Goal: Task Accomplishment & Management: Manage account settings

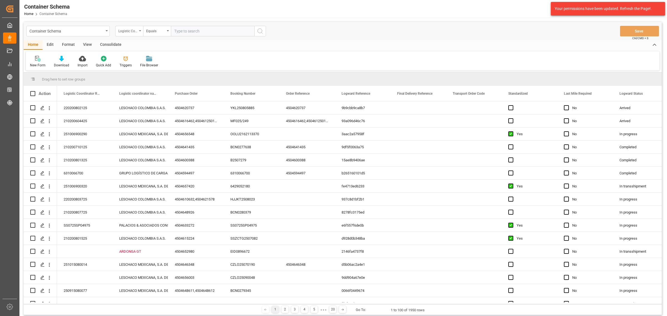
click at [140, 31] on div "Logistic Coordinator Reference Number" at bounding box center [129, 31] width 28 height 11
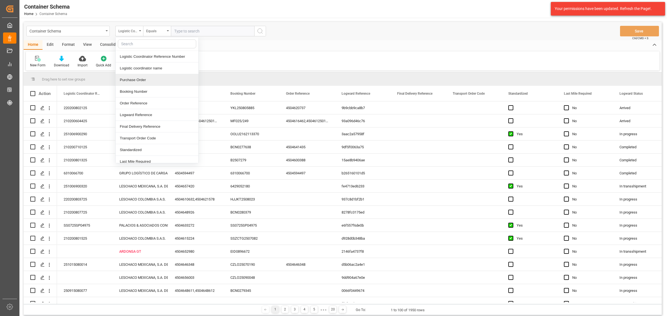
drag, startPoint x: 149, startPoint y: 80, endPoint x: 148, endPoint y: 59, distance: 21.2
click at [149, 79] on div "Purchase Order" at bounding box center [157, 80] width 83 height 12
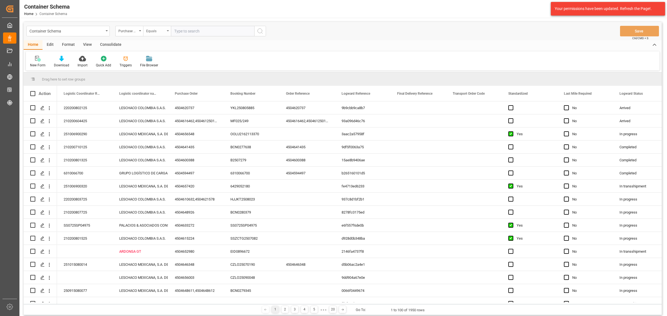
click at [158, 33] on div "Equals" at bounding box center [155, 30] width 19 height 6
click at [176, 70] on div "Fuzzy search" at bounding box center [184, 69] width 83 height 12
click at [198, 31] on input "text" at bounding box center [212, 31] width 83 height 11
paste input "4504658020"
type input "4504658020"
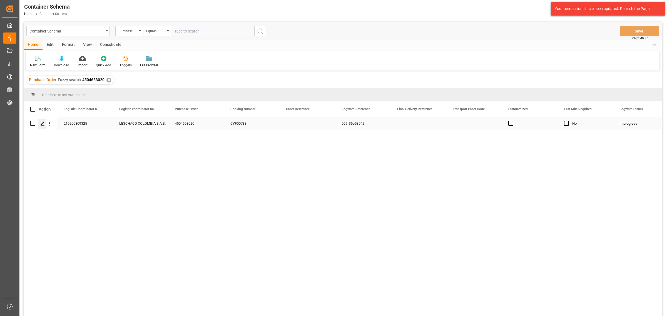
click at [43, 124] on icon "Press SPACE to select this row." at bounding box center [42, 123] width 4 height 4
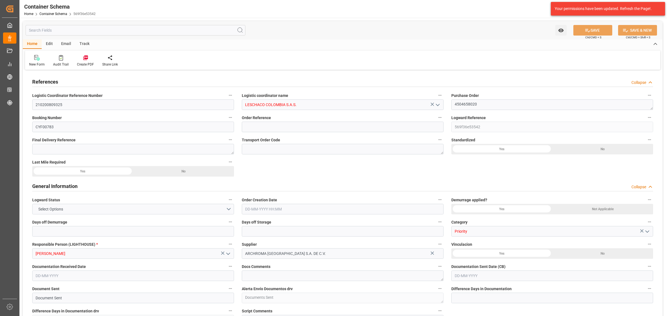
type input "0"
type input "3"
type input "0"
type input "1"
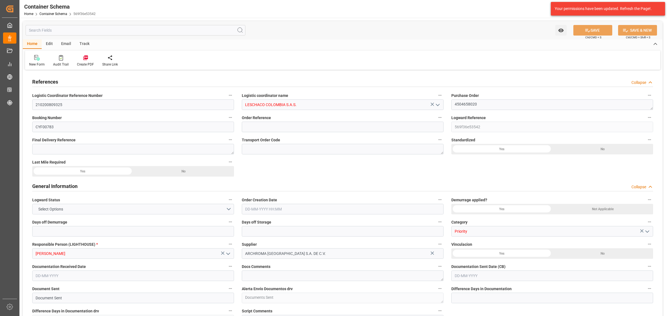
type input "15"
type input "3000"
type input "3141"
type input "CMACGM"
type input "CMA CGM Group"
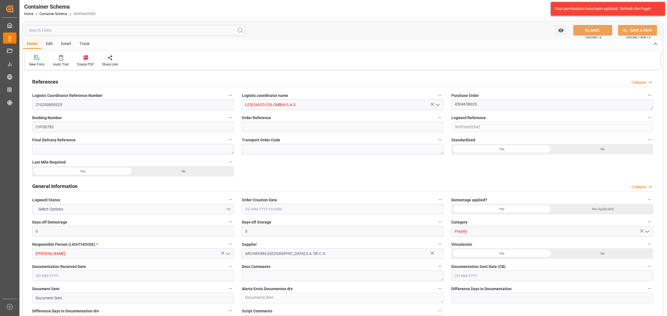
type input "HNCHO"
type input "COCTG"
type input "9401661"
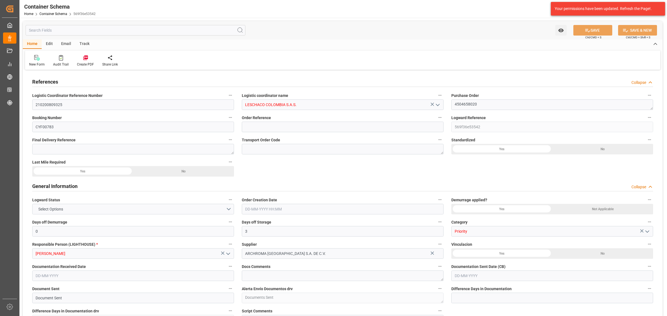
type input "0"
type input "22-09-2025 08:00"
type input "[DATE]"
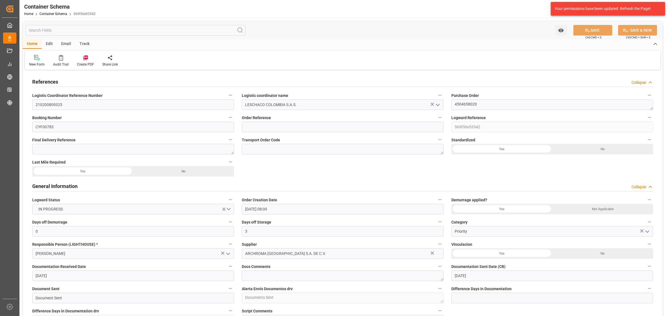
type input "28-09-2025"
type input "[DATE]"
type input "25-09-2025 04:58"
type input "24-09-2025 12:50"
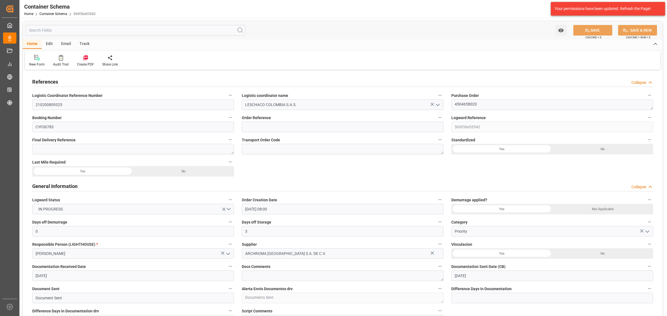
type input "[DATE]"
click at [78, 42] on div "Track" at bounding box center [84, 43] width 18 height 9
click at [40, 58] on div at bounding box center [35, 58] width 13 height 6
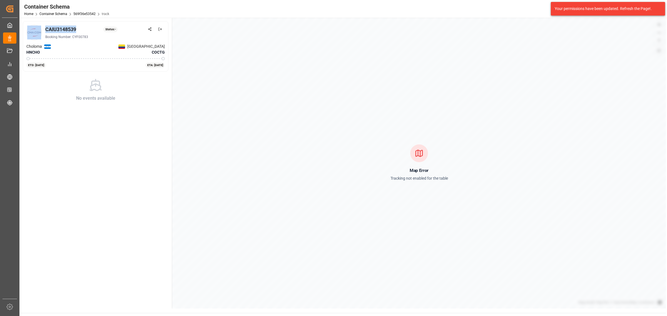
drag, startPoint x: 77, startPoint y: 29, endPoint x: 43, endPoint y: 32, distance: 34.3
click at [43, 32] on div "CAIU3148539 Status: - Booking Number: CYF00783" at bounding box center [95, 33] width 138 height 16
copy div "CAIU3148539"
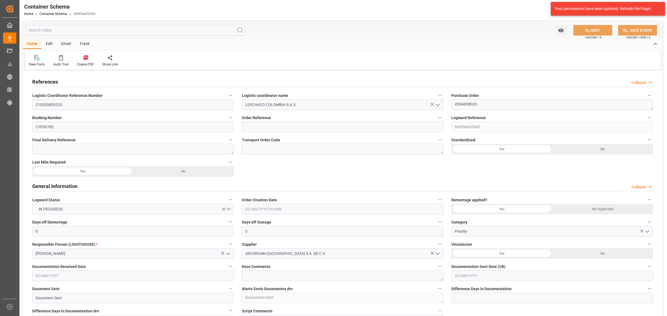
type input "0"
type input "3"
type input "0"
type input "1"
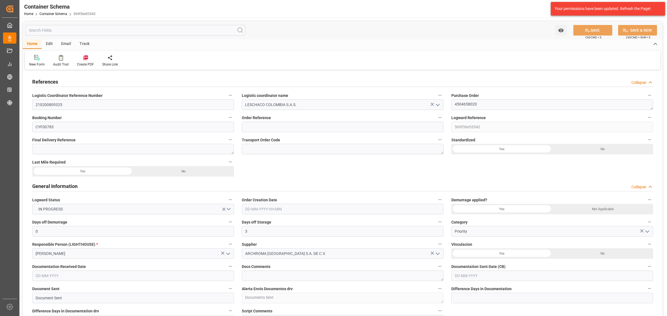
type input "15"
type input "3000"
type input "3141"
type input "CMACGM"
type input "CMA CGM Group"
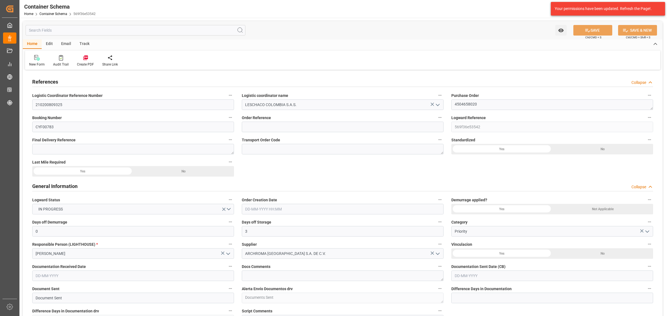
type input "HNCHO"
type input "COCTG"
type input "9401661"
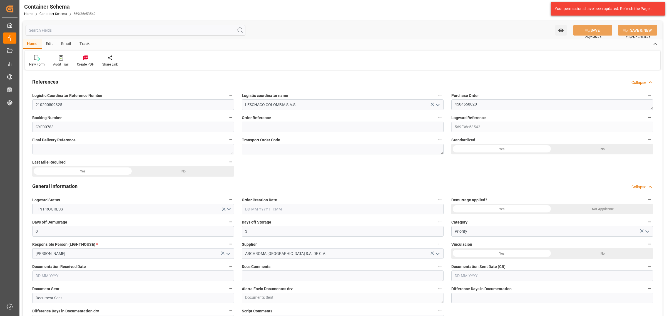
type input "0"
type input "22-09-2025 08:00"
type input "[DATE]"
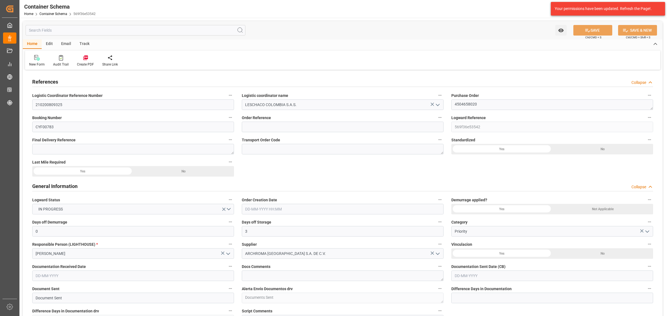
type input "28-09-2025"
type input "[DATE]"
type input "25-09-2025 04:58"
type input "24-09-2025 12:50"
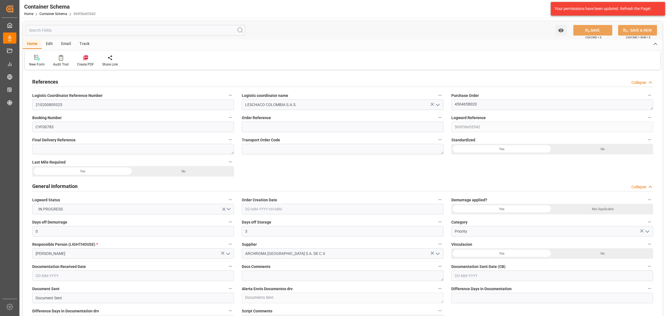
type input "[DATE]"
drag, startPoint x: 480, startPoint y: 108, endPoint x: 420, endPoint y: 103, distance: 59.7
click at [337, 126] on input at bounding box center [343, 127] width 202 height 11
paste input "4504658020"
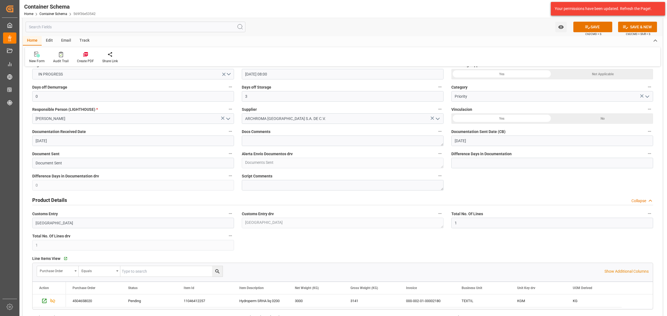
scroll to position [104, 0]
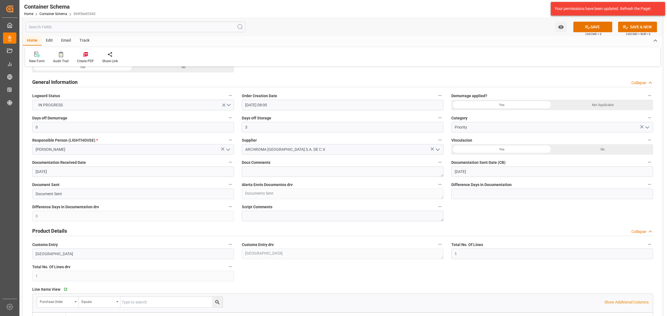
type input "4504658020"
click at [592, 28] on button "SAVE" at bounding box center [592, 27] width 39 height 11
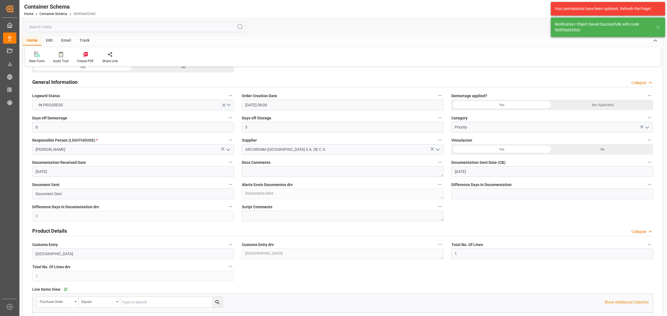
type input "25-09-2025 14:25"
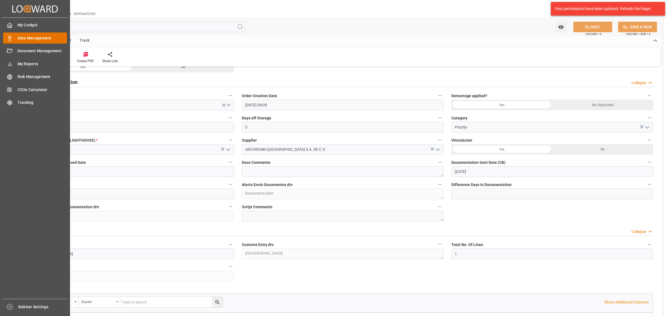
click at [39, 37] on span "Data Management" at bounding box center [43, 38] width 50 height 6
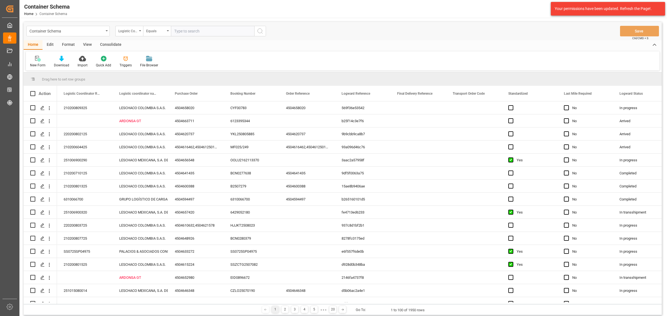
click at [86, 33] on div "Container Schema" at bounding box center [66, 30] width 74 height 7
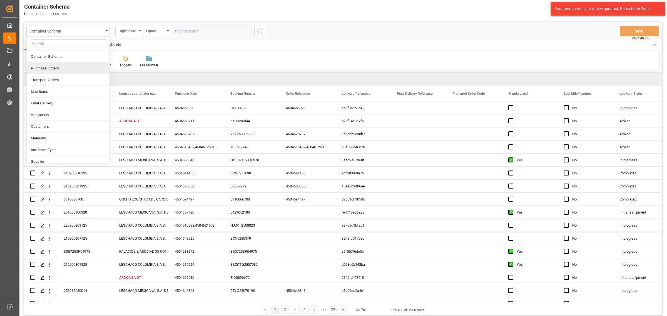
click at [63, 69] on div "Purchase Orders" at bounding box center [68, 69] width 83 height 12
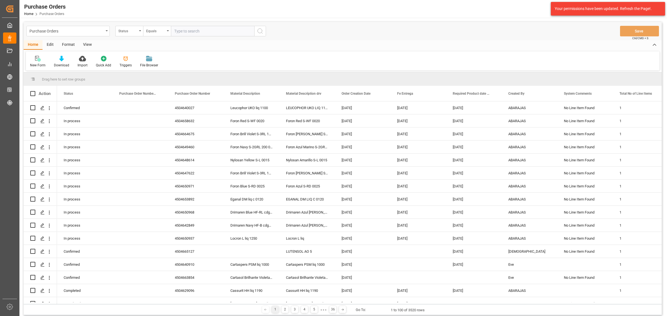
click at [126, 33] on div "Status" at bounding box center [127, 30] width 19 height 6
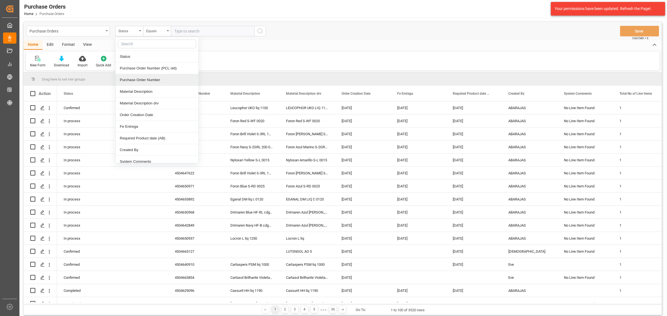
click at [143, 78] on div "Purchase Order Number" at bounding box center [157, 80] width 83 height 12
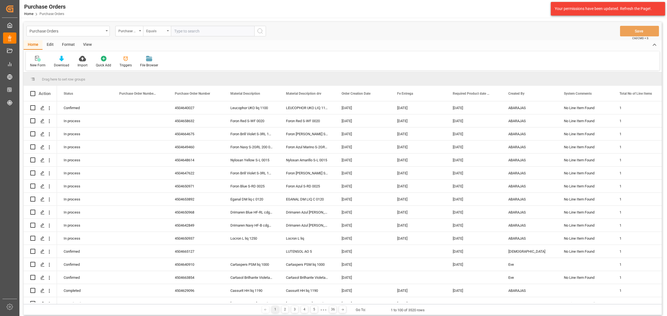
click at [163, 34] on div "Equals" at bounding box center [157, 31] width 28 height 11
click at [172, 70] on div "Fuzzy search" at bounding box center [184, 69] width 83 height 12
click at [197, 32] on input "text" at bounding box center [212, 31] width 83 height 11
paste input "4504668664"
type input "4504668664"
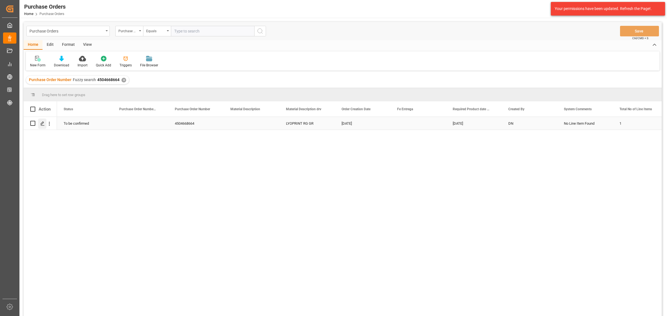
click at [44, 123] on icon "Press SPACE to select this row." at bounding box center [42, 123] width 4 height 4
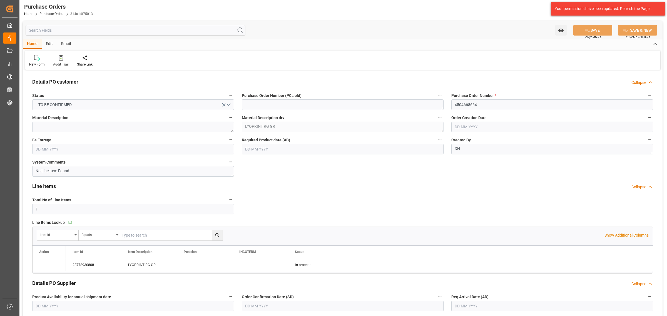
type input "[DATE]"
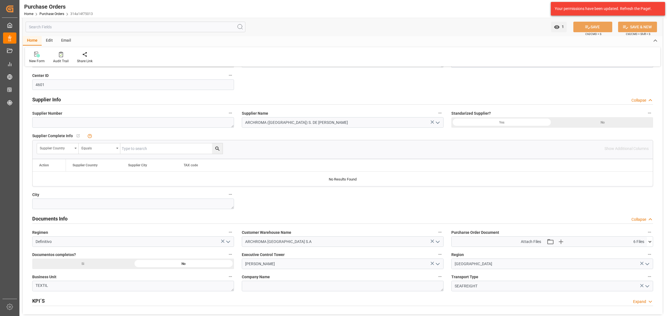
scroll to position [278, 0]
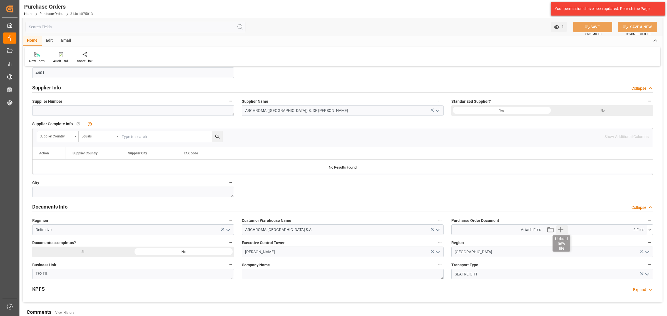
click at [561, 233] on icon "button" at bounding box center [560, 229] width 5 height 5
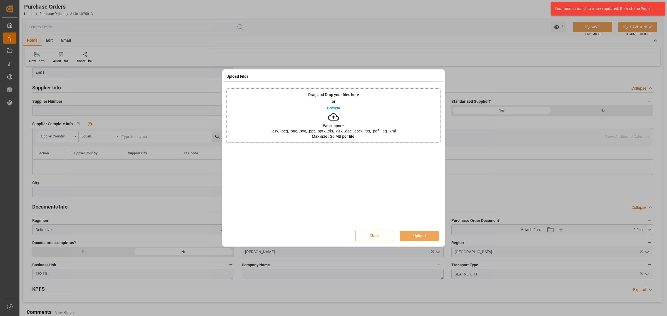
click at [331, 108] on p "Browse" at bounding box center [333, 108] width 13 height 4
click at [424, 234] on button "Upload" at bounding box center [419, 236] width 39 height 11
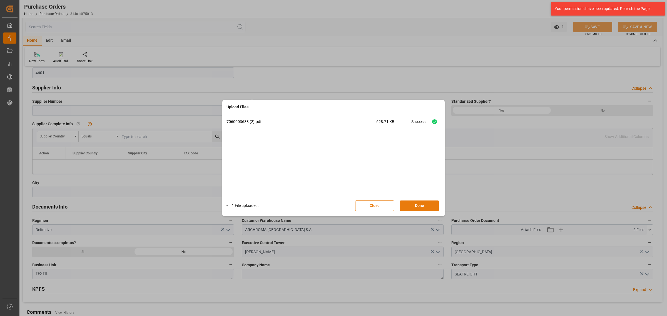
click at [424, 207] on button "Done" at bounding box center [419, 206] width 39 height 11
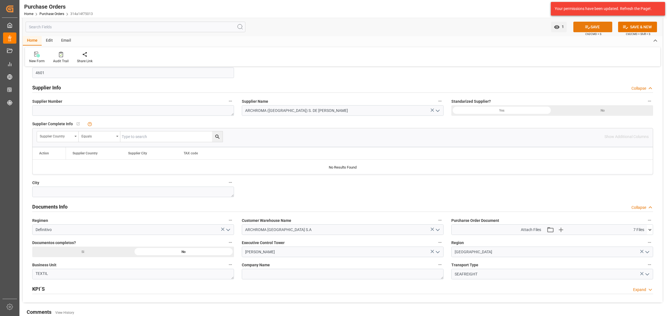
click at [585, 23] on button "SAVE" at bounding box center [592, 27] width 39 height 11
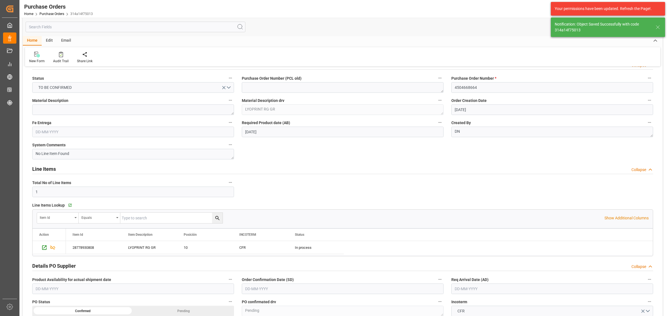
scroll to position [0, 0]
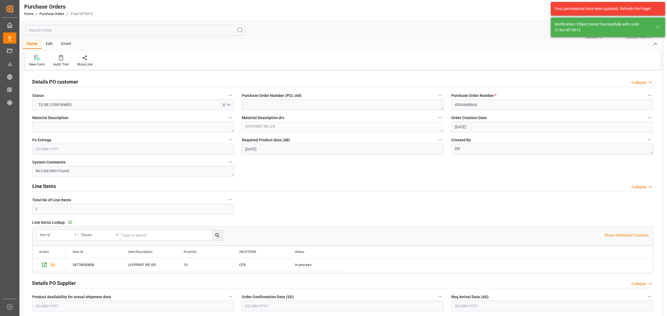
click at [66, 44] on div "Email" at bounding box center [66, 43] width 18 height 9
click at [40, 61] on div "Send Email" at bounding box center [37, 61] width 25 height 12
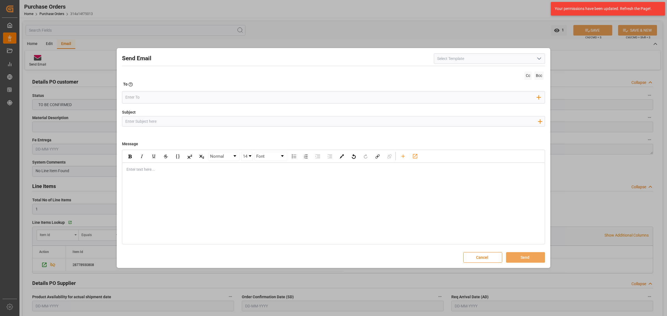
click at [484, 259] on button "Cancel" at bounding box center [482, 257] width 39 height 11
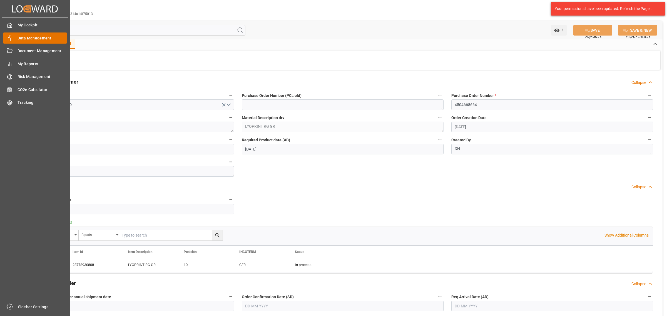
click at [26, 37] on span "Data Management" at bounding box center [43, 38] width 50 height 6
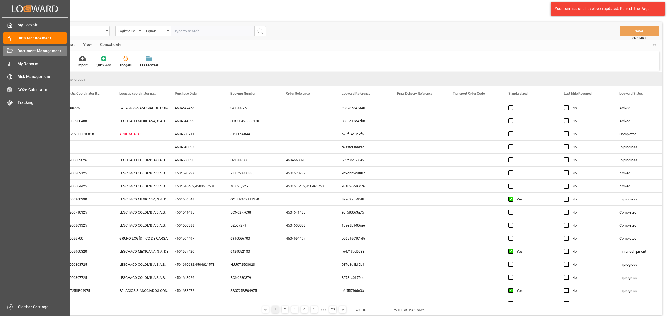
click at [11, 53] on icon at bounding box center [10, 51] width 6 height 6
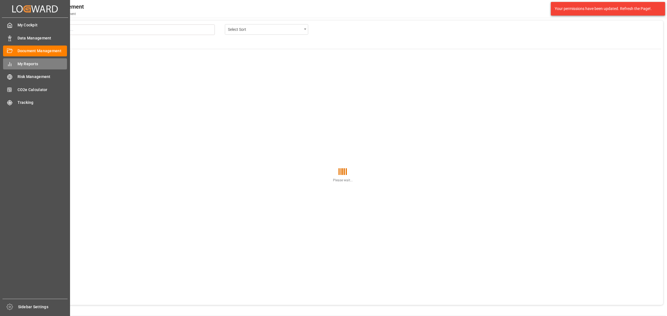
click at [24, 63] on span "My Reports" at bounding box center [43, 64] width 50 height 6
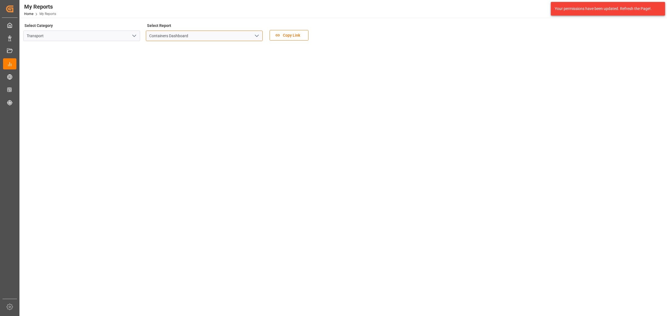
click at [252, 36] on input "Containers Dashboard" at bounding box center [204, 36] width 117 height 11
click at [257, 35] on icon "open menu" at bounding box center [257, 36] width 7 height 7
click at [257, 35] on polyline "close menu" at bounding box center [256, 36] width 3 height 2
click at [136, 37] on icon "open menu" at bounding box center [134, 36] width 7 height 7
click at [136, 37] on icon "close menu" at bounding box center [134, 36] width 7 height 7
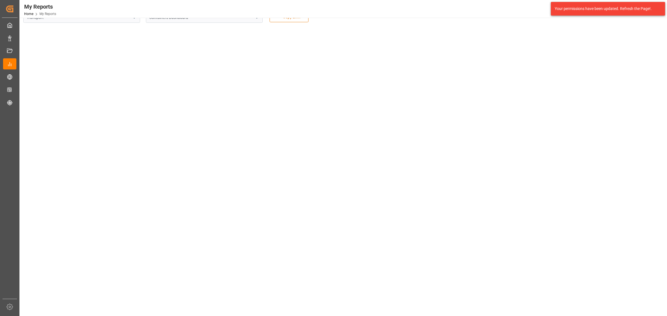
scroll to position [35, 0]
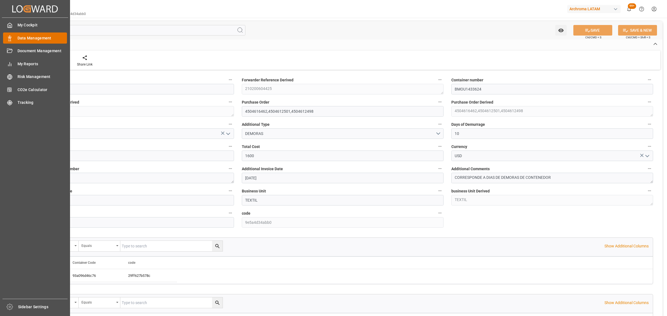
click at [36, 38] on span "Data Management" at bounding box center [43, 38] width 50 height 6
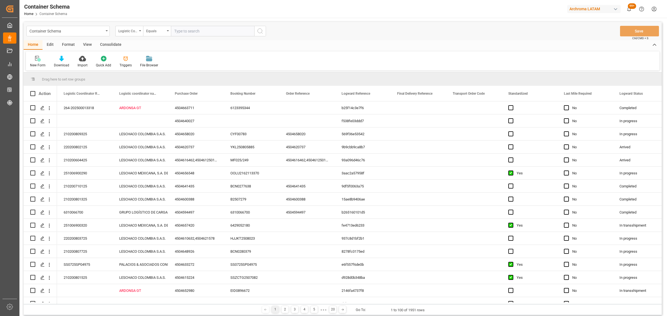
drag, startPoint x: 129, startPoint y: 31, endPoint x: 138, endPoint y: 70, distance: 40.3
click at [129, 31] on div "Logistic Coordinator Reference Number" at bounding box center [127, 30] width 19 height 6
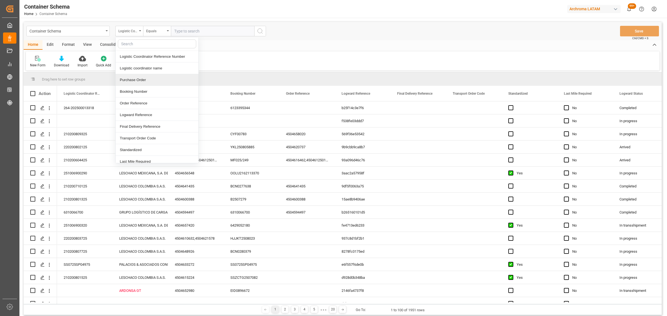
click at [147, 79] on div "Purchase Order" at bounding box center [157, 80] width 83 height 12
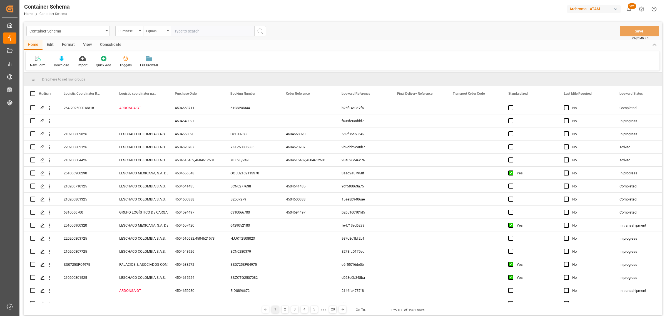
click at [156, 32] on div "Equals" at bounding box center [155, 30] width 19 height 6
click at [170, 71] on div "Fuzzy search" at bounding box center [184, 69] width 83 height 12
click at [196, 36] on div "Container Schema Purchase Order Fuzzy search Save Ctrl/CMD + S" at bounding box center [343, 31] width 638 height 18
click at [199, 34] on input "text" at bounding box center [212, 31] width 83 height 11
paste input "4504647463"
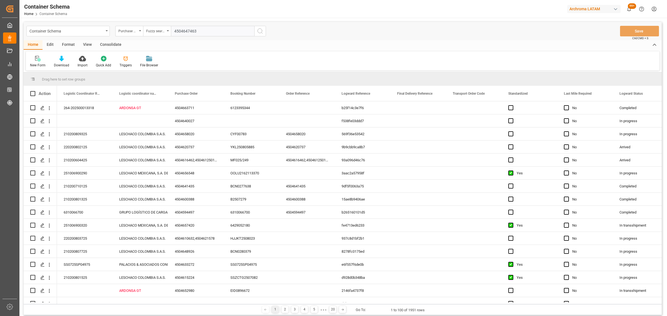
type input "4504647463"
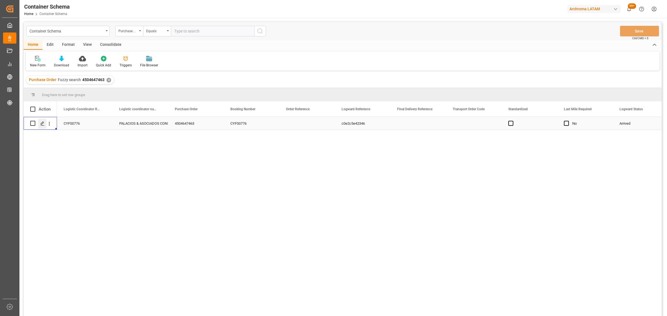
click at [42, 123] on polygon "Press SPACE to select this row." at bounding box center [42, 123] width 3 height 3
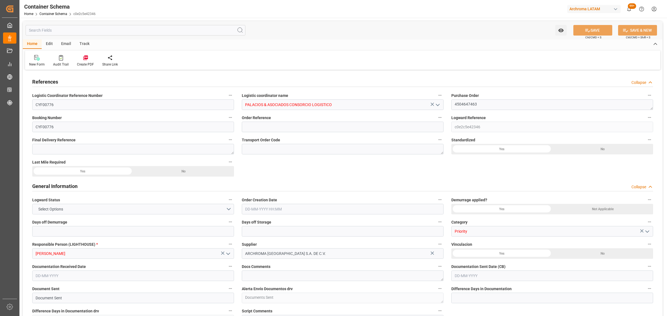
type input "0"
type input "1"
type input "5"
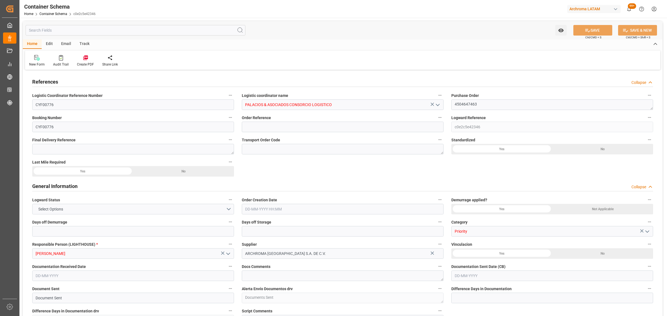
type input "5000"
type input "5320"
type input "CMACGM"
type input "CMA CGM Group"
type input "HNPCR"
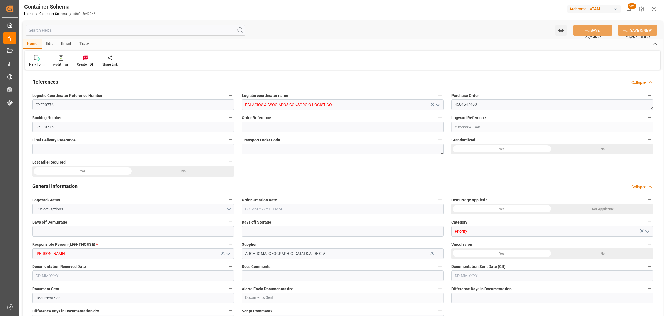
type input "PECLL"
type input "9430868"
type input "1"
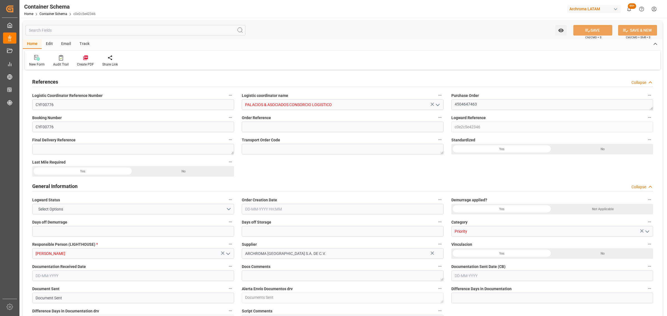
type input "1"
type input "37"
type input "1"
type input "0"
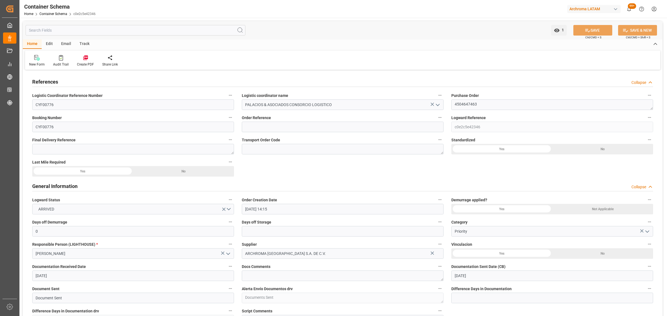
type input "[DATE] 14:15"
type input "[DATE]"
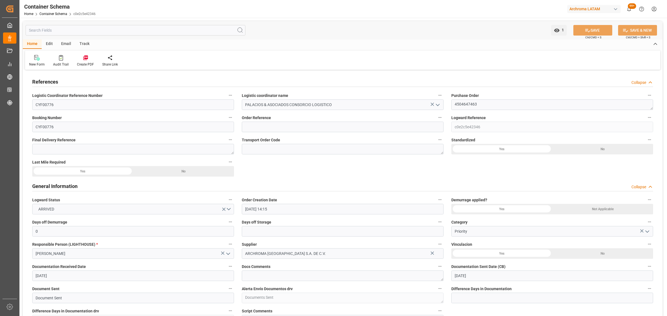
type input "[DATE]"
type input "[DATE] 05:12"
type input "[DATE] 19:24"
type input "[DATE]"
click at [68, 45] on div "Email" at bounding box center [66, 43] width 18 height 9
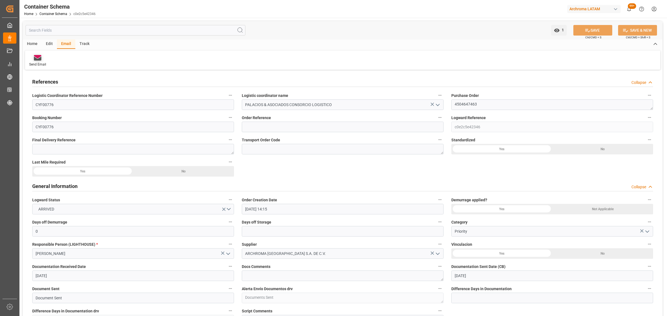
click at [42, 63] on div "Send Email" at bounding box center [37, 64] width 17 height 5
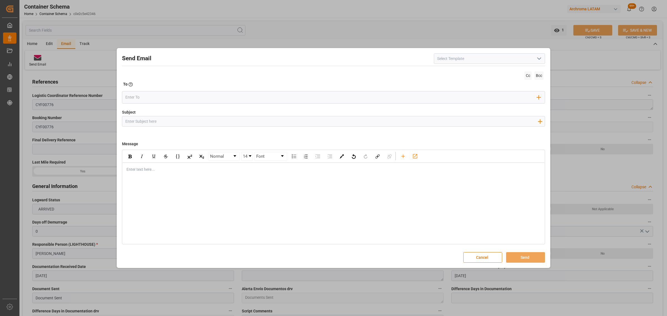
click at [538, 60] on icon "open menu" at bounding box center [539, 58] width 7 height 7
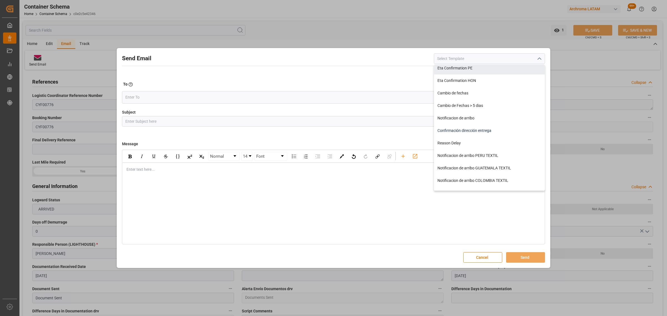
scroll to position [69, 0]
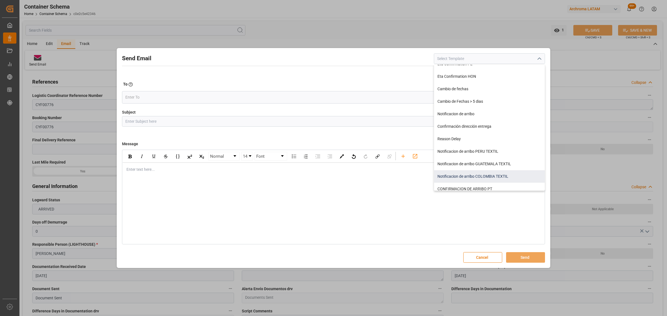
click at [481, 176] on div "Notificacion de arribo COLOMBIA TEXTIL" at bounding box center [489, 176] width 111 height 13
type input "Notificacion de arribo COLOMBIA TEXTIL"
type input "Aviso de llegada || PO {{purchaseOrder}} | BL {{bookingNumber}} || CONTENEDOR {…"
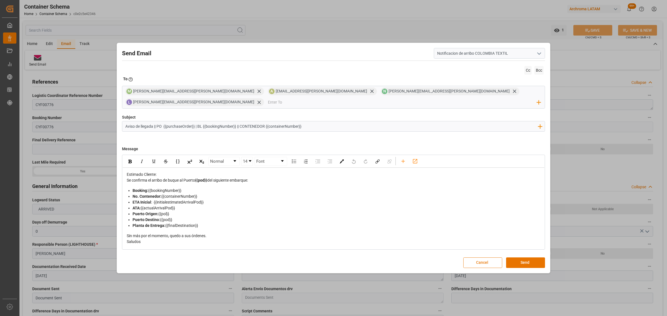
click at [487, 260] on button "Cancel" at bounding box center [482, 263] width 39 height 11
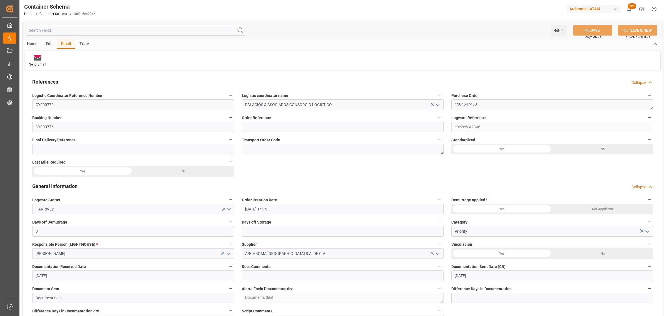
click at [80, 42] on div "Track" at bounding box center [84, 43] width 18 height 9
click at [37, 58] on icon at bounding box center [36, 58] width 6 height 6
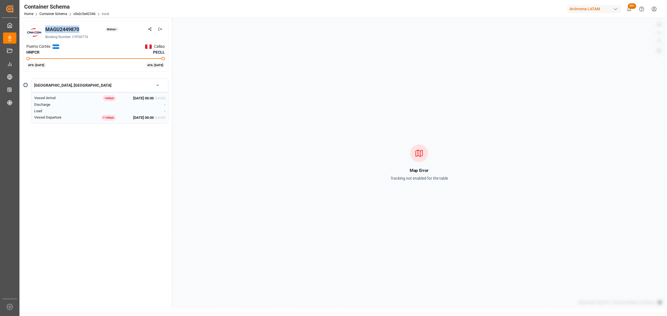
drag, startPoint x: 78, startPoint y: 30, endPoint x: 45, endPoint y: 31, distance: 33.1
click at [45, 31] on div "MAGU2449870 Status: -" at bounding box center [105, 30] width 120 height 8
copy div "MAGU2449870"
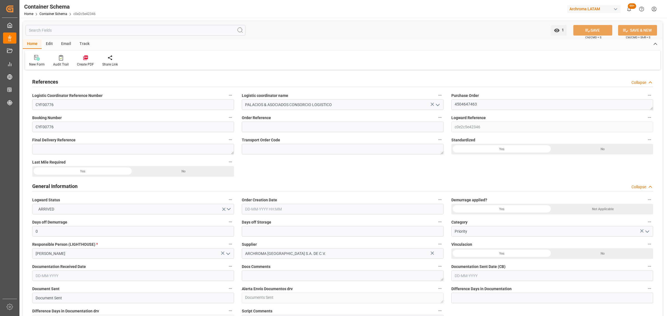
type input "0"
type input "1"
type input "5"
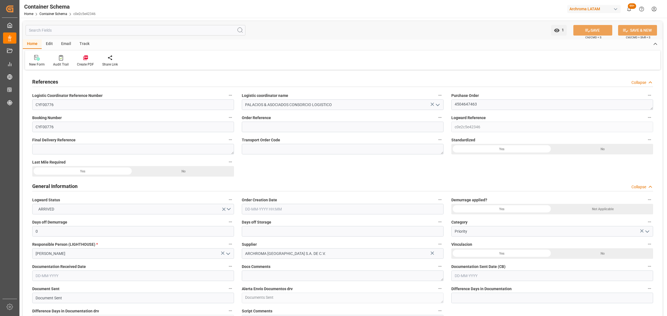
type input "5000"
type input "5320"
type input "CMACGM"
type input "CMA CGM Group"
type input "HNPCR"
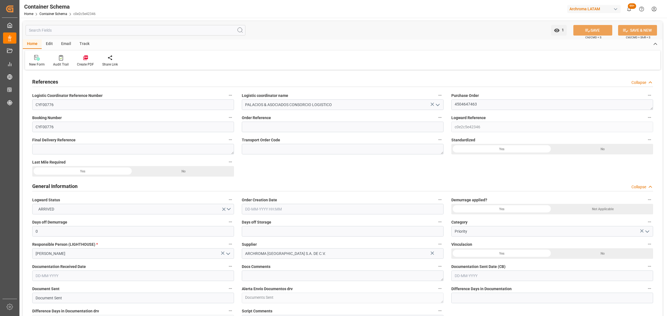
type input "PECLL"
type input "9430868"
type input "1"
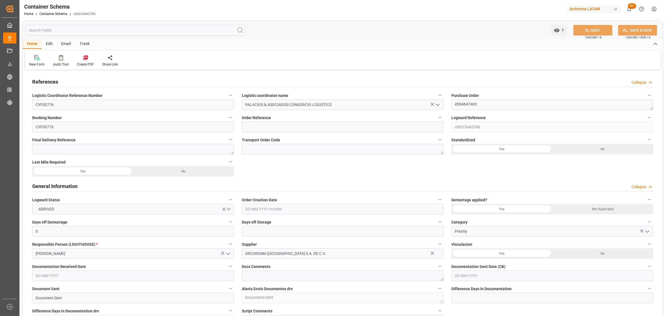
type input "1"
type input "37"
type input "1"
type input "0"
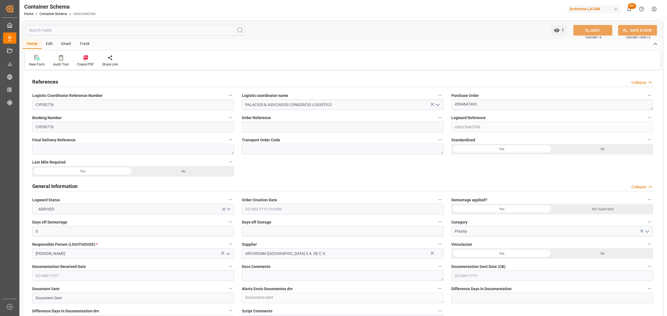
type input "[DATE] 14:15"
type input "[DATE]"
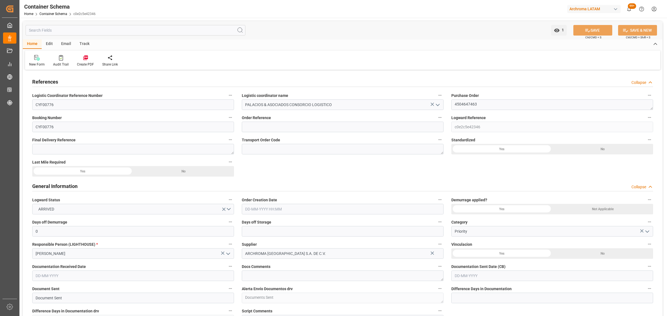
type input "[DATE]"
type input "[DATE] 05:12"
type input "[DATE] 19:24"
type input "[DATE]"
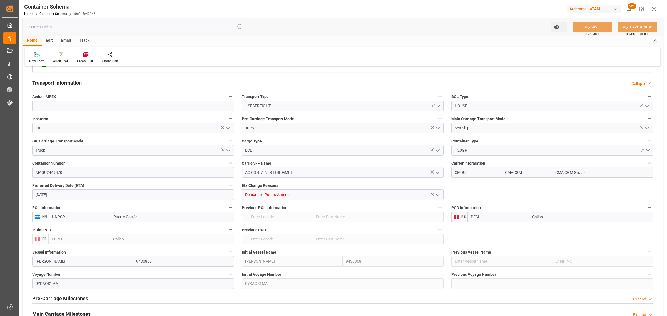
scroll to position [625, 0]
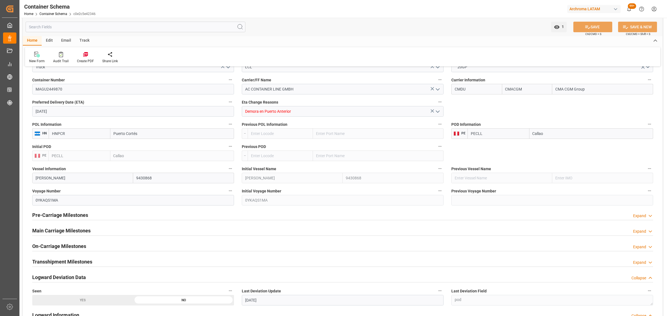
click at [80, 113] on input "[DATE]" at bounding box center [133, 111] width 202 height 11
click at [60, 180] on span "24" at bounding box center [61, 178] width 4 height 4
type input "[DATE]"
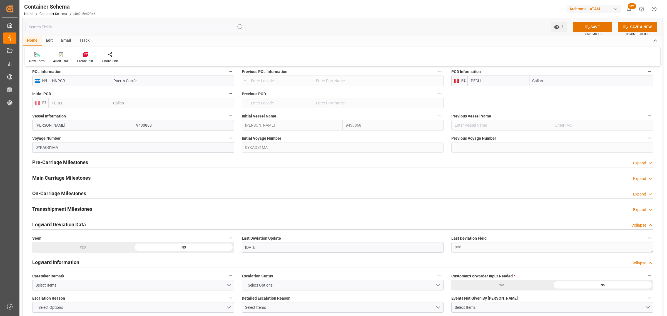
scroll to position [695, 0]
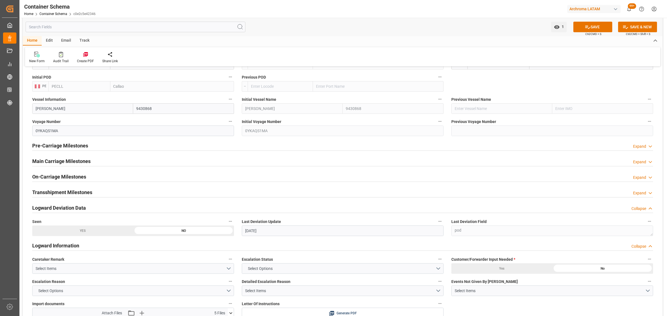
click at [106, 145] on div "Pre-Carriage Milestones Expand" at bounding box center [342, 145] width 621 height 11
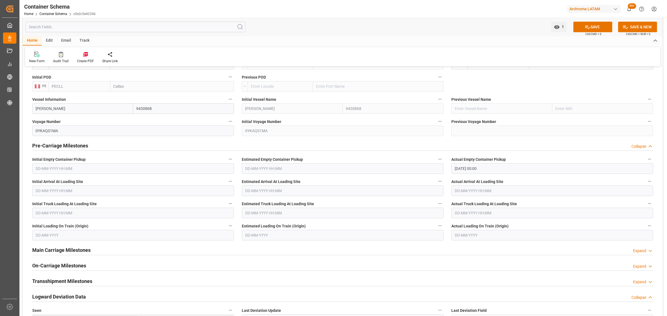
click at [106, 145] on div "Pre-Carriage Milestones Collapse" at bounding box center [342, 145] width 621 height 11
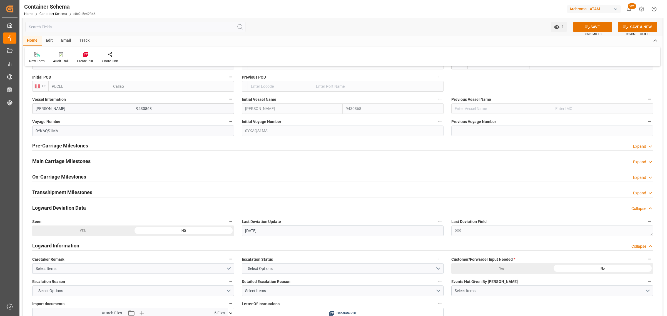
click at [94, 162] on div "Main Carriage Milestones Expand" at bounding box center [342, 161] width 621 height 11
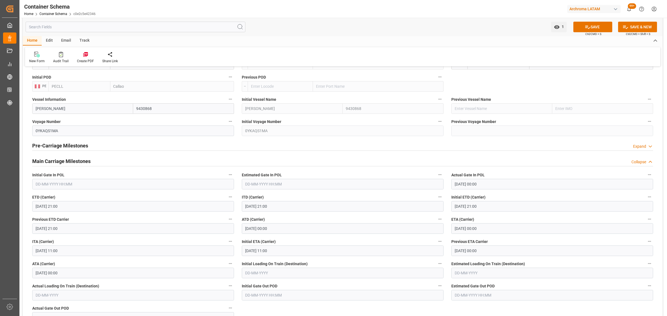
click at [480, 224] on input "[DATE] 00:00" at bounding box center [552, 229] width 202 height 11
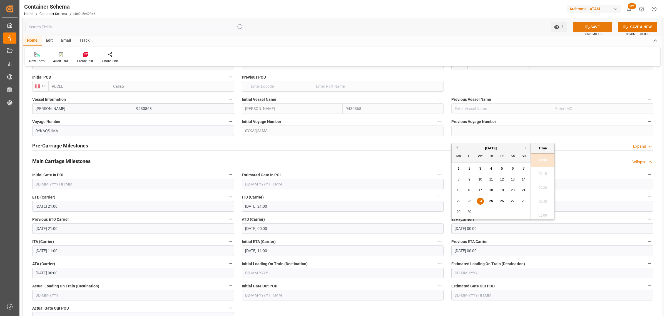
click at [593, 31] on div "SAVE Ctrl/CMD + S" at bounding box center [593, 27] width 51 height 11
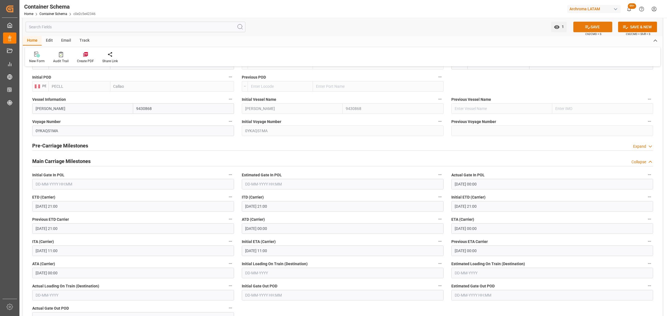
click at [593, 24] on button "SAVE" at bounding box center [592, 27] width 39 height 11
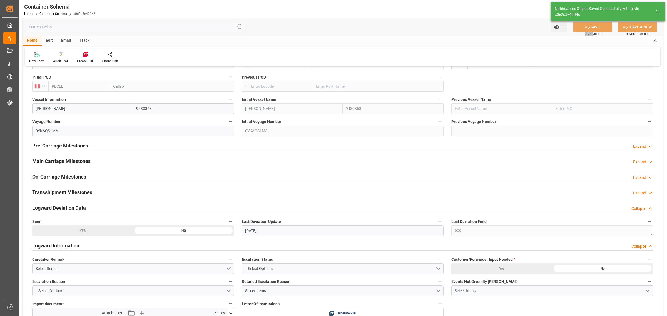
type input "[DATE] 14:36"
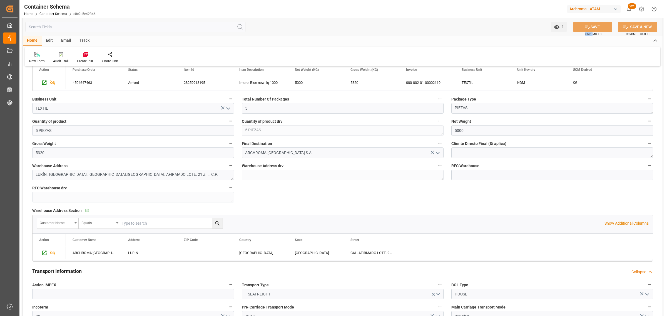
scroll to position [278, 0]
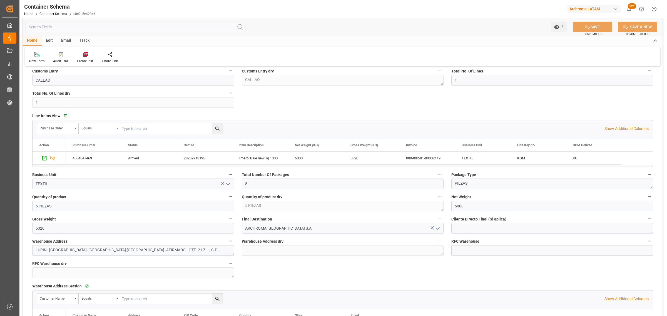
click at [63, 42] on div "Email" at bounding box center [66, 40] width 18 height 9
click at [35, 57] on div "Send Email" at bounding box center [37, 57] width 25 height 12
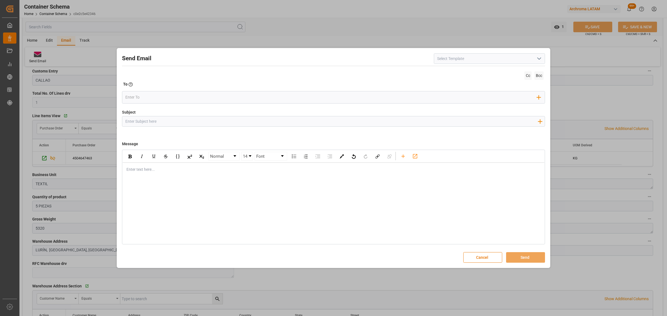
click at [537, 60] on icon "open menu" at bounding box center [539, 58] width 7 height 7
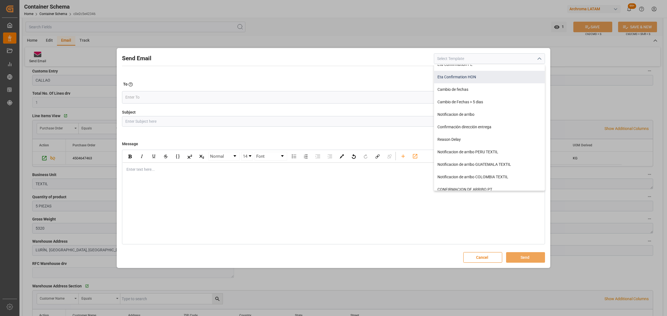
scroll to position [69, 0]
click at [482, 181] on div "Notificacion de arribo COLOMBIA TEXTIL" at bounding box center [489, 176] width 111 height 13
type input "Notificacion de arribo COLOMBIA TEXTIL"
type input "Aviso de llegada || PO {{purchaseOrder}} | BL {{bookingNumber}} || CONTENEDOR {…"
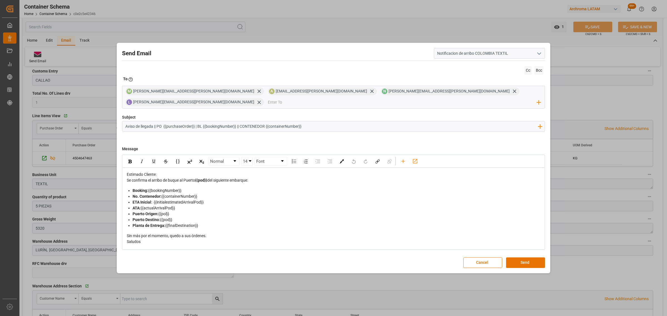
click at [195, 172] on div "Estimado Cliente:" at bounding box center [334, 175] width 414 height 6
click at [528, 261] on button "Send" at bounding box center [525, 263] width 39 height 11
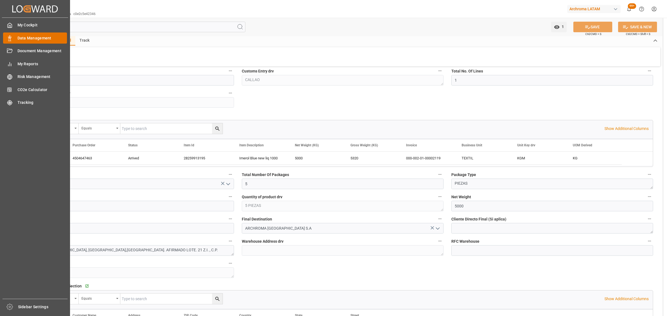
click at [29, 40] on span "Data Management" at bounding box center [43, 38] width 50 height 6
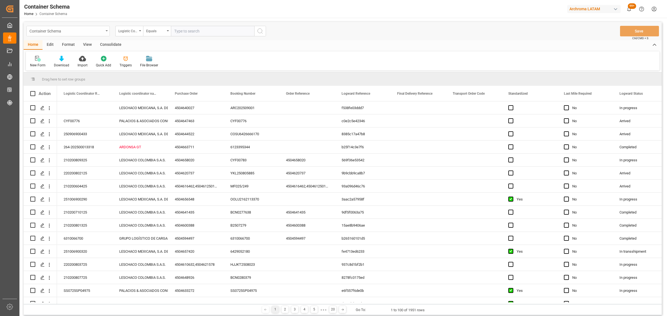
click at [81, 29] on div "Container Schema" at bounding box center [66, 30] width 74 height 7
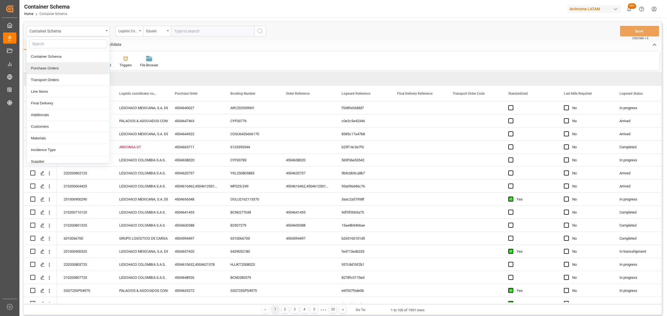
click at [64, 66] on div "Purchase Orders" at bounding box center [68, 69] width 83 height 12
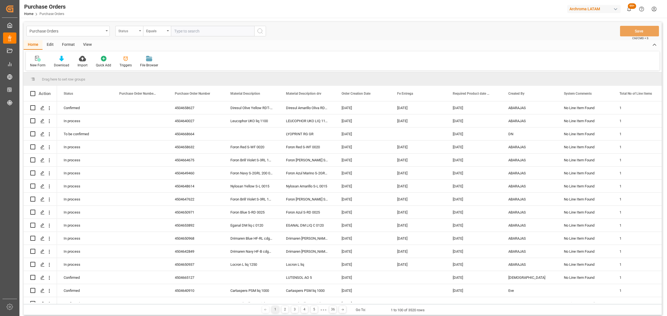
click at [131, 34] on div "Status" at bounding box center [129, 31] width 28 height 11
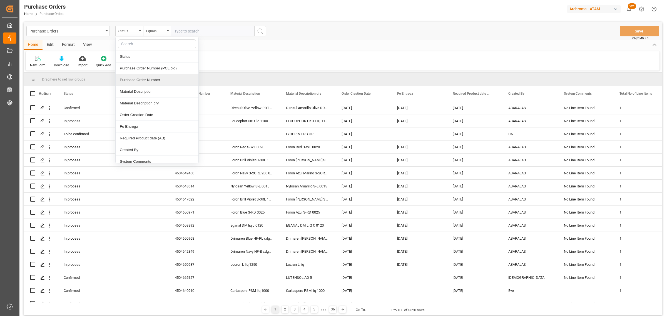
click at [145, 81] on div "Purchase Order Number" at bounding box center [157, 80] width 83 height 12
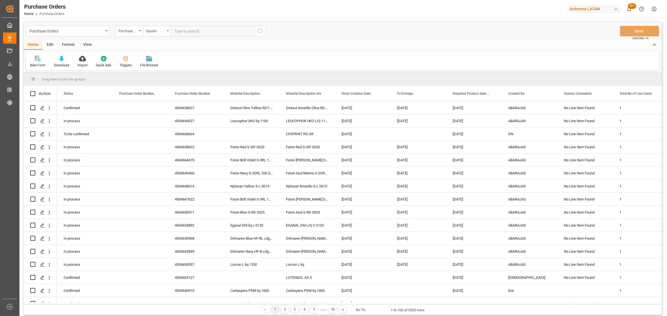
click at [155, 25] on div "Purchase Orders Purchase Order Number Equals Save Ctrl/CMD + S" at bounding box center [343, 31] width 638 height 18
click at [148, 29] on div "Equals" at bounding box center [155, 30] width 19 height 6
click at [170, 69] on div "Fuzzy search" at bounding box center [184, 69] width 83 height 12
click at [191, 31] on input "text" at bounding box center [212, 31] width 83 height 11
paste input "4504630378"
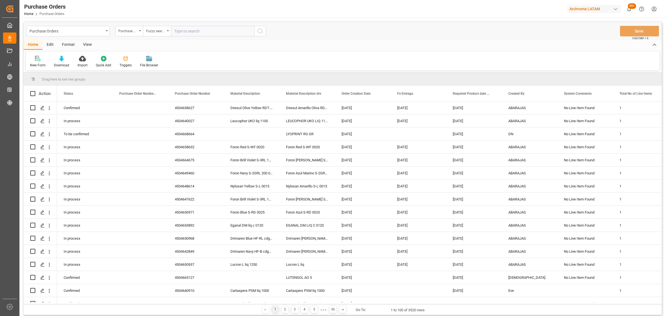
type input "4504630378"
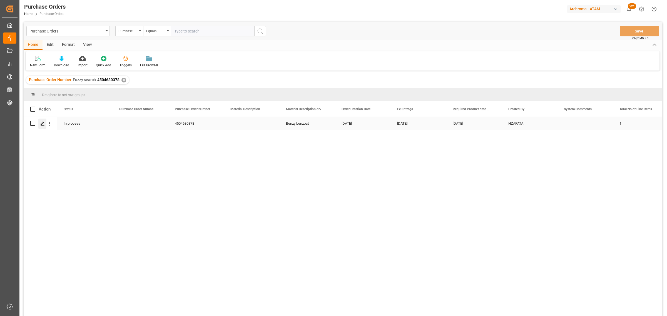
click at [44, 125] on icon "Press SPACE to select this row." at bounding box center [42, 123] width 4 height 4
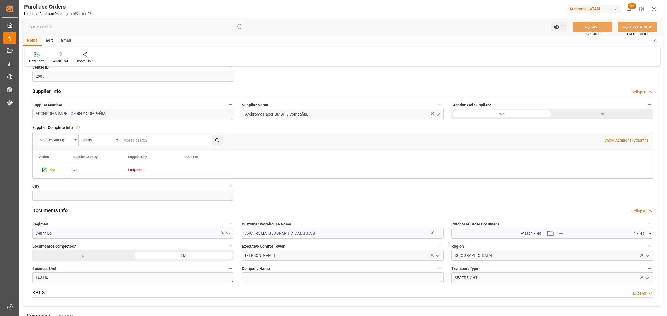
scroll to position [313, 0]
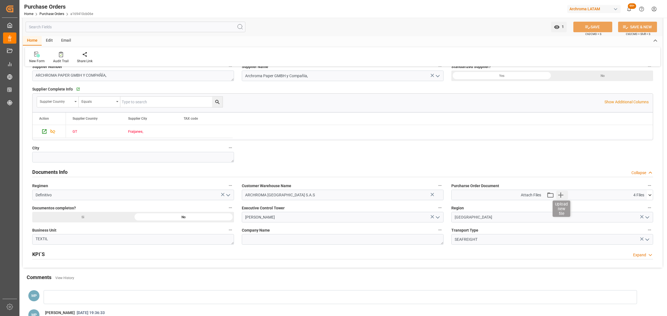
click at [561, 195] on icon "button" at bounding box center [560, 195] width 5 height 5
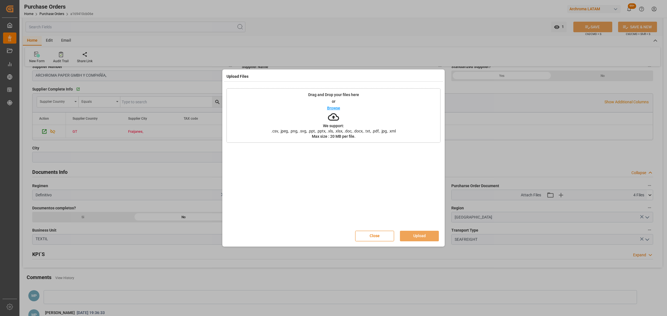
click at [334, 110] on div "Browse" at bounding box center [333, 108] width 13 height 7
click at [418, 239] on button "Upload" at bounding box center [419, 236] width 39 height 11
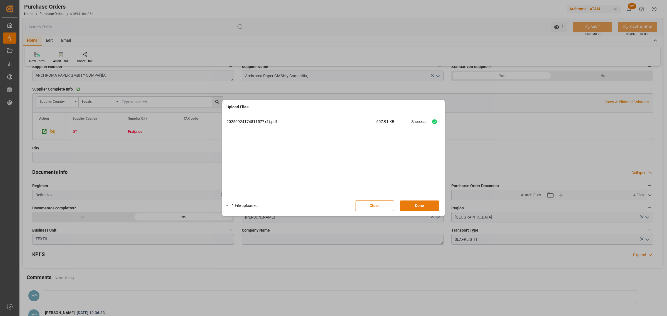
click at [433, 205] on button "Done" at bounding box center [419, 206] width 39 height 11
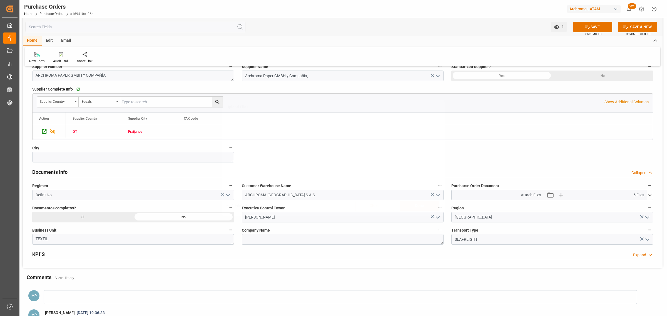
click at [431, 207] on button "Done" at bounding box center [419, 206] width 39 height 11
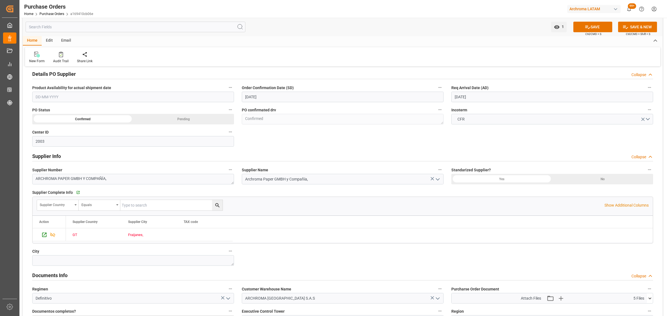
scroll to position [208, 0]
click at [487, 101] on input "[DATE]" at bounding box center [552, 98] width 202 height 11
click at [493, 165] on span "25" at bounding box center [491, 165] width 4 height 4
type input "[DATE]"
click at [591, 28] on button "SAVE" at bounding box center [592, 27] width 39 height 11
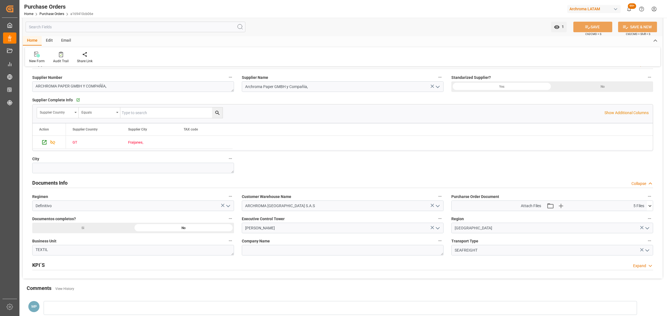
scroll to position [298, 0]
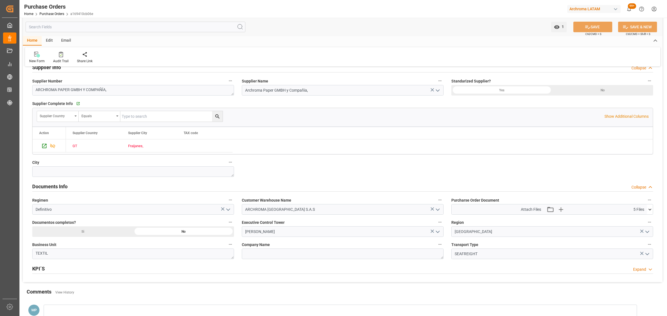
click at [649, 210] on icon at bounding box center [650, 210] width 6 height 6
click at [647, 233] on icon at bounding box center [646, 232] width 5 height 4
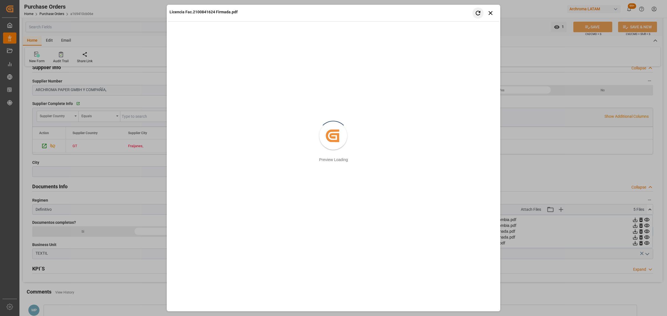
click at [482, 11] on button "Retry" at bounding box center [478, 13] width 11 height 11
click at [490, 11] on icon "button" at bounding box center [490, 12] width 7 height 7
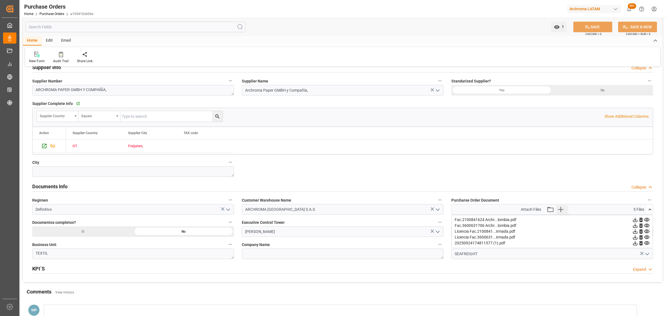
click at [558, 210] on icon "button" at bounding box center [561, 209] width 9 height 9
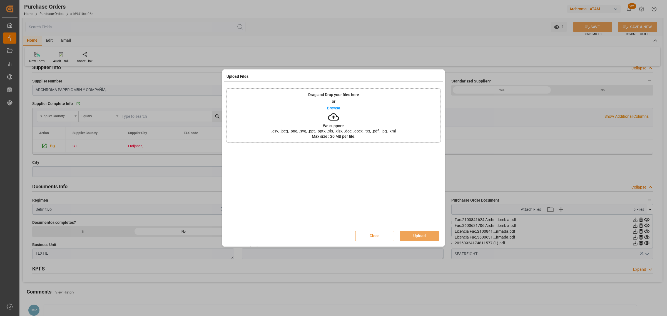
click at [334, 107] on p "Browse" at bounding box center [333, 108] width 13 height 4
click at [427, 234] on button "Upload" at bounding box center [419, 236] width 39 height 11
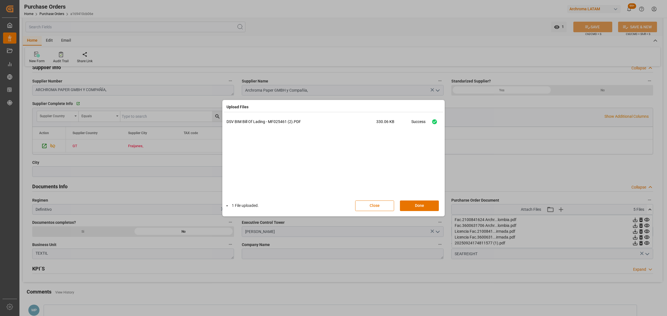
click at [423, 200] on div "1 File uploaded. Close Done" at bounding box center [334, 206] width 214 height 18
click at [423, 203] on button "Done" at bounding box center [419, 206] width 39 height 11
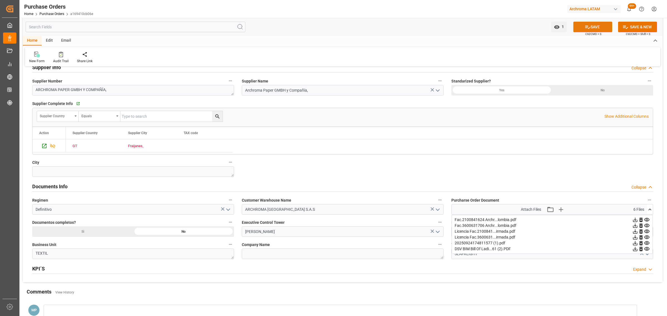
click at [602, 27] on button "SAVE" at bounding box center [592, 27] width 39 height 11
click at [56, 12] on link "Purchase Orders" at bounding box center [51, 14] width 25 height 4
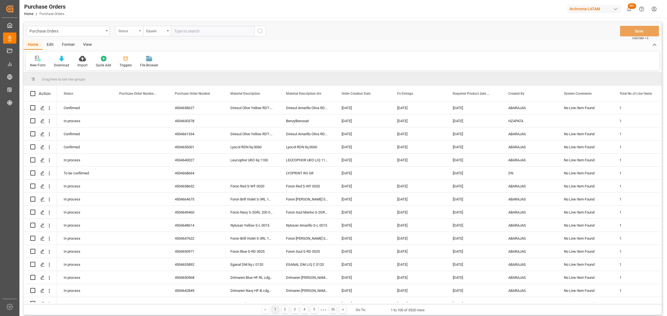
click at [134, 31] on div "Status" at bounding box center [127, 30] width 19 height 6
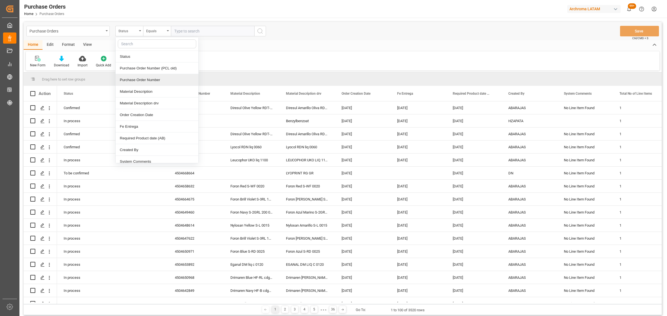
click at [155, 79] on div "Purchase Order Number" at bounding box center [157, 80] width 83 height 12
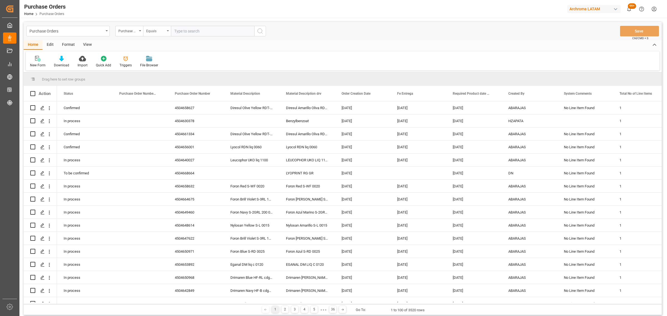
click at [155, 29] on div "Equals" at bounding box center [155, 30] width 19 height 6
click at [171, 68] on div "Fuzzy search" at bounding box center [184, 69] width 83 height 12
click at [193, 31] on input "text" at bounding box center [212, 31] width 83 height 11
paste input "4504651293"
type input "4504651293"
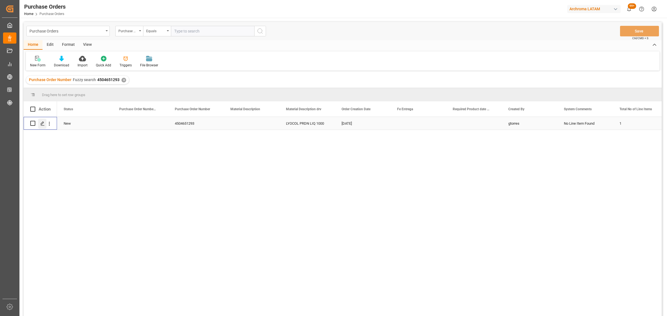
click at [40, 124] on div "Press SPACE to select this row." at bounding box center [42, 124] width 8 height 10
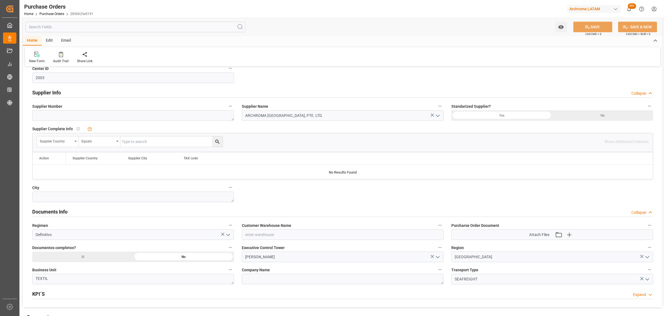
scroll to position [278, 0]
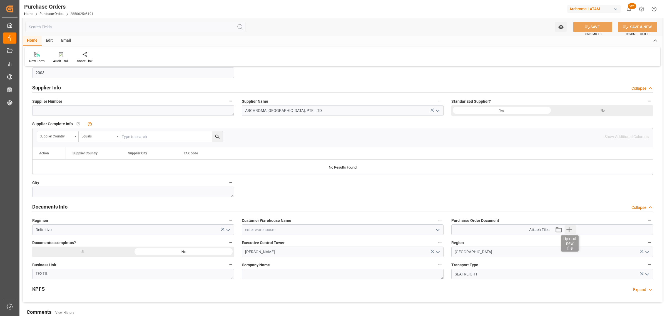
click at [567, 232] on icon "button" at bounding box center [569, 229] width 9 height 9
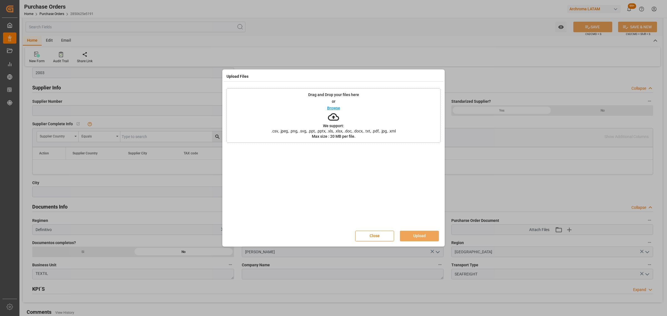
click at [334, 106] on p "Browse" at bounding box center [333, 108] width 13 height 4
click at [418, 238] on button "Upload" at bounding box center [419, 236] width 39 height 11
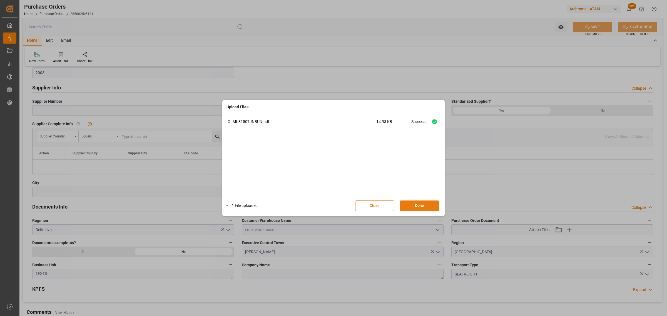
click at [427, 208] on button "Done" at bounding box center [419, 206] width 39 height 11
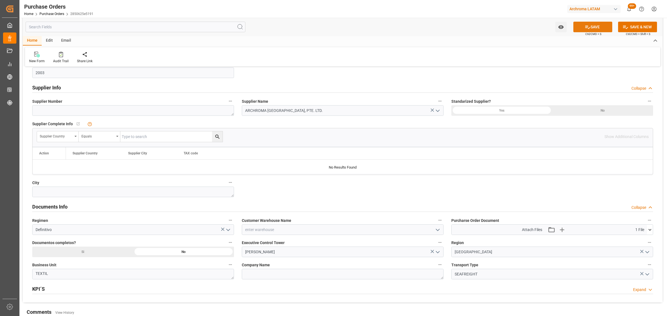
click at [599, 30] on button "SAVE" at bounding box center [592, 27] width 39 height 11
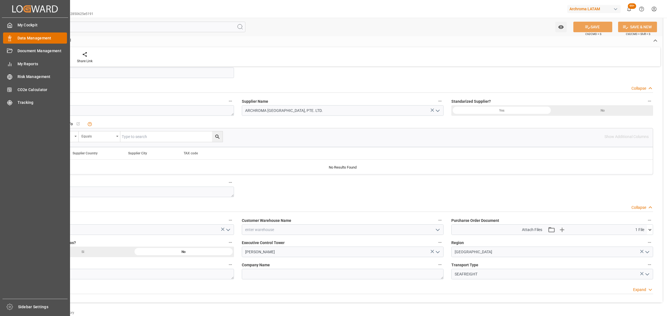
click at [16, 38] on div "Data Management Data Management" at bounding box center [35, 38] width 64 height 11
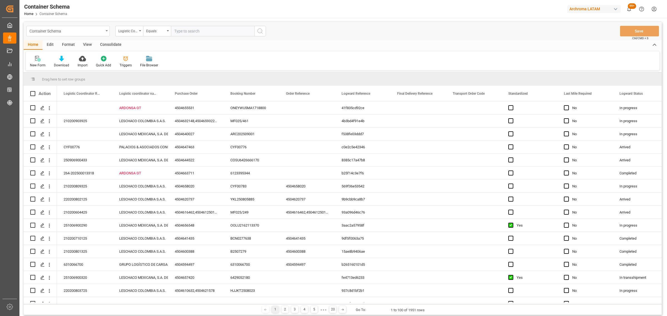
click at [101, 26] on div "Container Schema" at bounding box center [67, 31] width 83 height 11
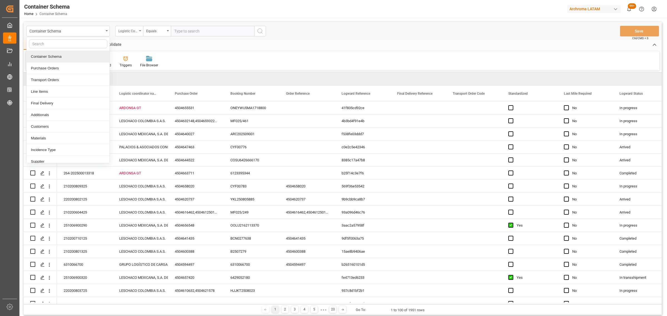
click at [138, 32] on div "Logistic Coordinator Reference Number" at bounding box center [129, 31] width 28 height 11
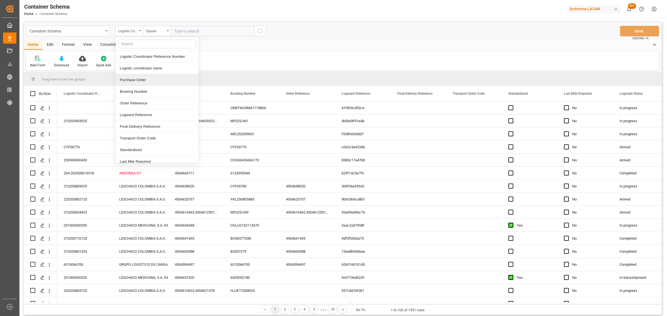
click at [142, 79] on div "Purchase Order" at bounding box center [157, 80] width 83 height 12
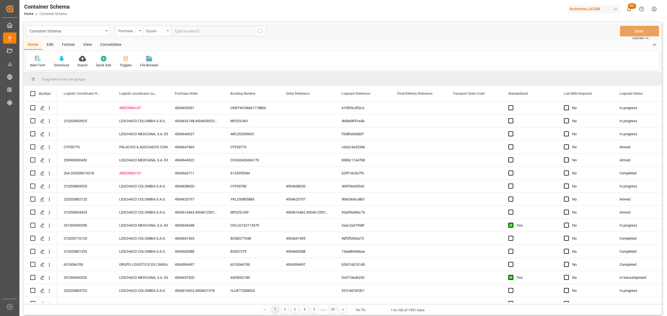
click at [157, 28] on div "Equals" at bounding box center [155, 30] width 19 height 6
drag, startPoint x: 176, startPoint y: 71, endPoint x: 181, endPoint y: 63, distance: 9.9
click at [177, 69] on div "Fuzzy search" at bounding box center [184, 69] width 83 height 12
click at [210, 30] on input "text" at bounding box center [212, 31] width 83 height 11
paste input "4504621578"
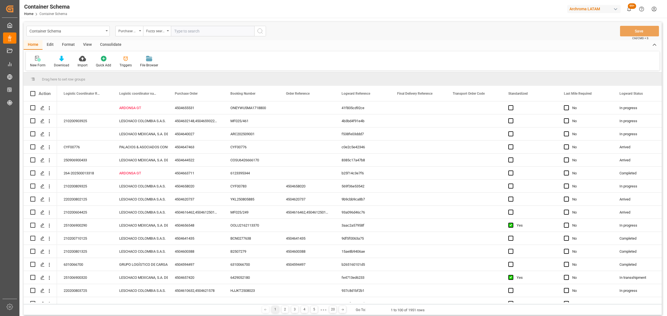
type input "4504621578"
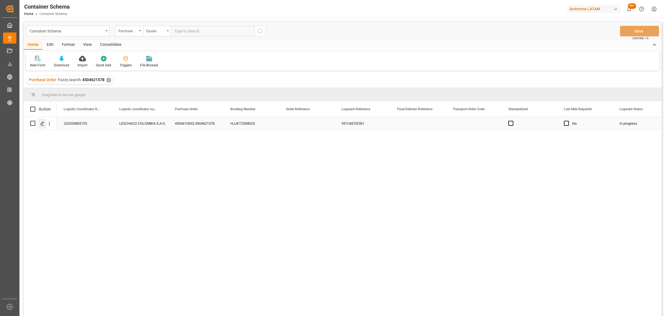
click at [42, 121] on icon "Press SPACE to select this row." at bounding box center [42, 123] width 4 height 4
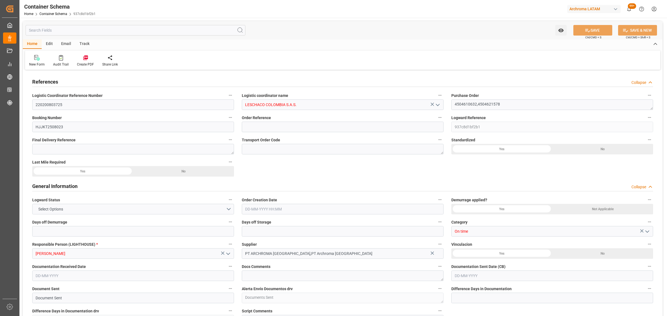
type input "0"
type input "3"
type input "0"
type input "2"
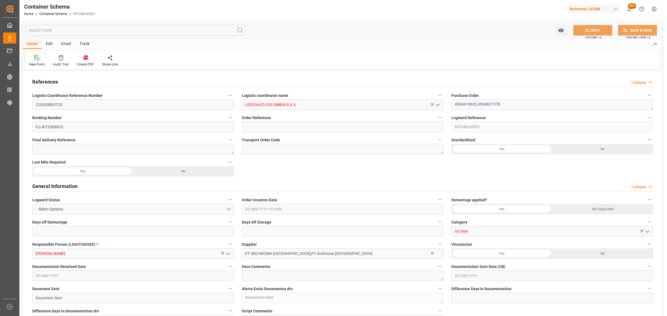
type input "6"
type input "3220"
type input "3368.12"
type input "IDJKT"
type input "COBUN"
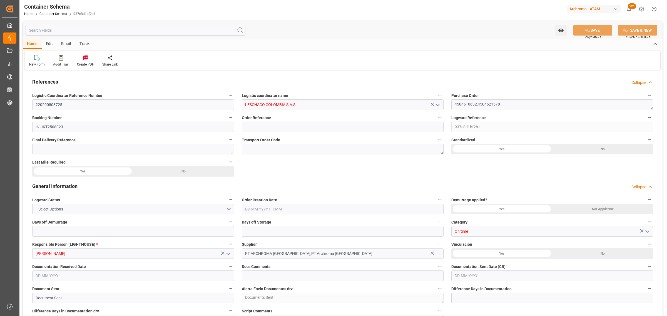
type input "COBUN"
type input "9893589"
type input "0"
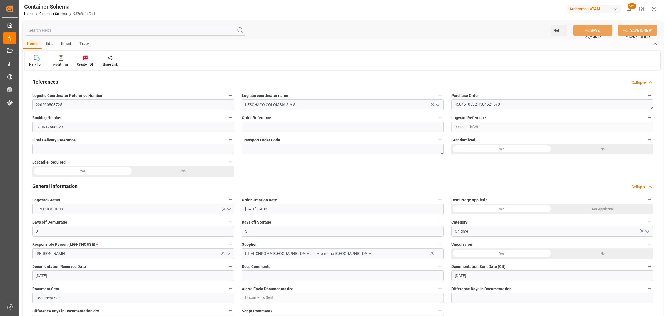
type input "[DATE] 09:00"
type input "[DATE]"
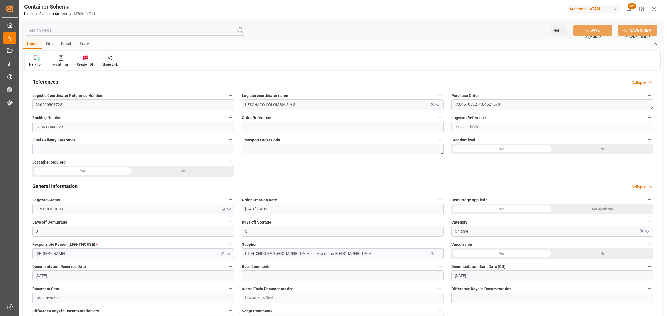
type input "[DATE]"
type input "[DATE] 10:48"
type input "[DATE] 13:48"
type input "[DATE]"
click at [67, 43] on div "Email" at bounding box center [66, 43] width 18 height 9
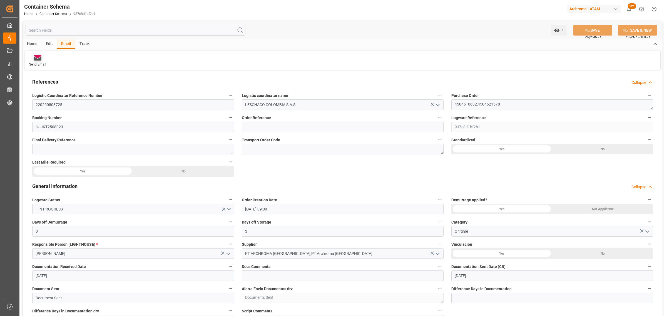
click at [37, 61] on div "Send Email" at bounding box center [37, 61] width 25 height 12
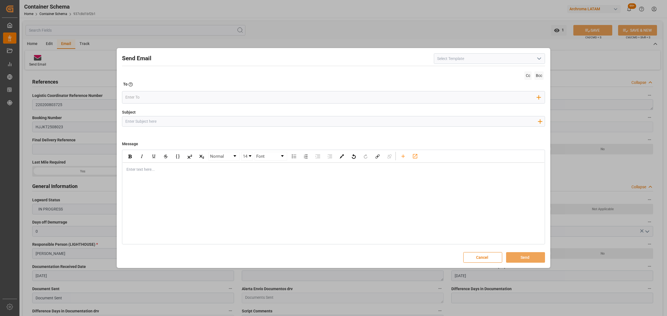
click at [227, 129] on div "Subject Add field to Subject" at bounding box center [333, 124] width 423 height 28
drag, startPoint x: 224, startPoint y: 124, endPoint x: 217, endPoint y: 119, distance: 9.0
click at [224, 124] on input "Subject" at bounding box center [331, 121] width 418 height 10
paste input "4504621578"
click at [240, 118] on input "4504621578" at bounding box center [331, 121] width 418 height 10
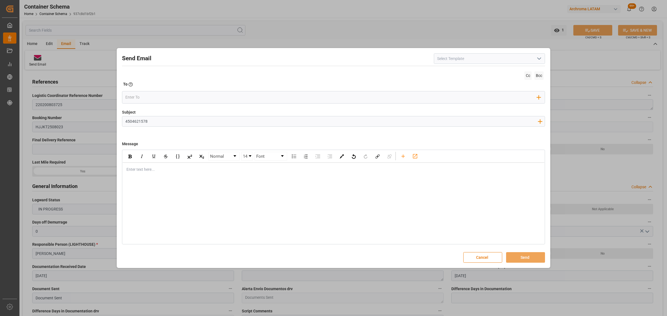
drag, startPoint x: 46, startPoint y: 124, endPoint x: 0, endPoint y: 125, distance: 46.4
click at [0, 125] on div "Send Email Cc Bcc To Enter the TO Email address Add Field to To Subject 4504621…" at bounding box center [333, 158] width 667 height 316
paste input "PO 4504621578, 4504610632 // TE //LOGWARD STATUS// ARCHROMA [GEOGRAPHIC_DATA] /…"
drag, startPoint x: 222, startPoint y: 122, endPoint x: 190, endPoint y: 122, distance: 32.8
click at [190, 122] on input "PO 4504621578, 4504610632 // TE //LOGWARD STATUS// ARCHROMA [GEOGRAPHIC_DATA] /…" at bounding box center [331, 121] width 418 height 10
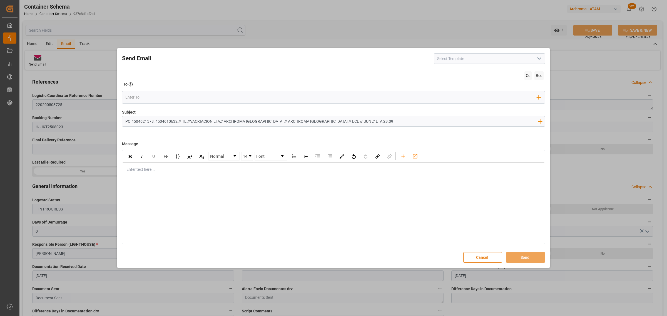
click at [196, 121] on input "PO 4504621578, 4504610632 // TE //VACRIACION ETA// ARCHROMA [GEOGRAPHIC_DATA] /…" at bounding box center [331, 121] width 418 height 10
click at [183, 176] on div "Enter text here..." at bounding box center [334, 170] width 422 height 14
click at [158, 171] on div "rdw-editor" at bounding box center [334, 170] width 414 height 6
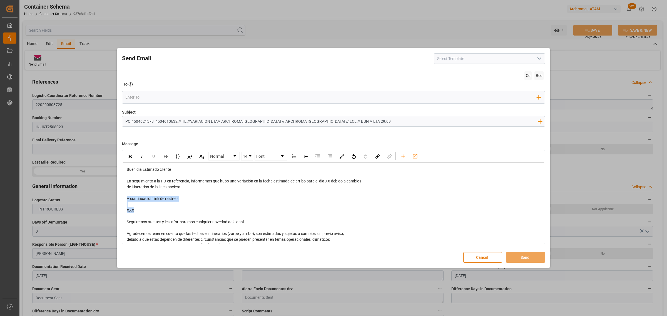
drag, startPoint x: 144, startPoint y: 214, endPoint x: 116, endPoint y: 197, distance: 32.6
click at [116, 197] on div "Send Email Cc Bcc To Enter the TO Email address Add Field to To Subject PO 4504…" at bounding box center [333, 158] width 667 height 316
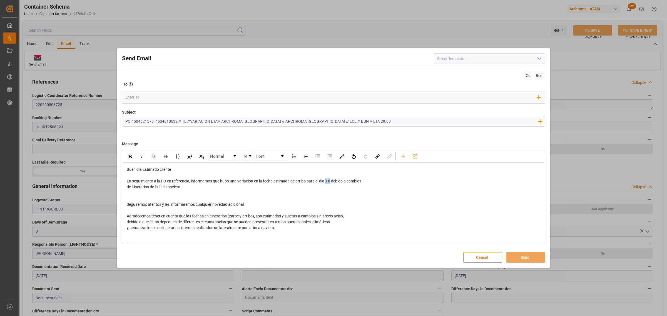
drag, startPoint x: 331, startPoint y: 183, endPoint x: 327, endPoint y: 183, distance: 3.9
click at [327, 183] on span "En seguimiento a la PO en referencia, informamos que hubo una variación en la f…" at bounding box center [244, 181] width 235 height 4
drag, startPoint x: 359, startPoint y: 121, endPoint x: 345, endPoint y: 121, distance: 13.6
click at [345, 121] on input "PO 4504621578, 4504610632 // TE //VARIACION ETA// ARCHROMA [GEOGRAPHIC_DATA] //…" at bounding box center [331, 121] width 418 height 10
type input "PO 4504621578, 4504610632 // TE //VARIACION ETA// ARCHROMA [GEOGRAPHIC_DATA] //…"
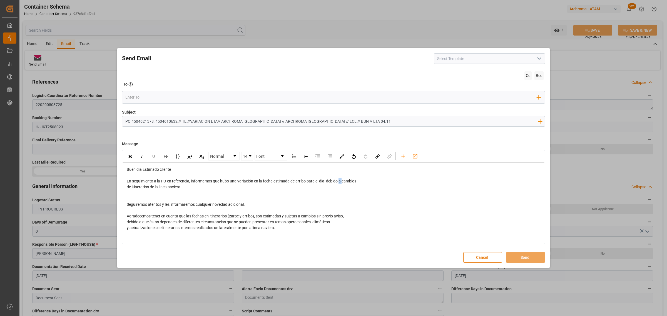
click at [344, 183] on span "En seguimiento a la PO en referencia, informamos que hubo una variación en la f…" at bounding box center [242, 181] width 230 height 4
click at [342, 182] on span "En seguimiento a la PO en referencia, informamos que hubo una variación en la f…" at bounding box center [242, 181] width 230 height 4
drag, startPoint x: 344, startPoint y: 182, endPoint x: 347, endPoint y: 185, distance: 5.3
click at [347, 185] on div "Buen dia Estimado cliente En seguimiento a la PO en referencia, informamos que …" at bounding box center [334, 213] width 414 height 93
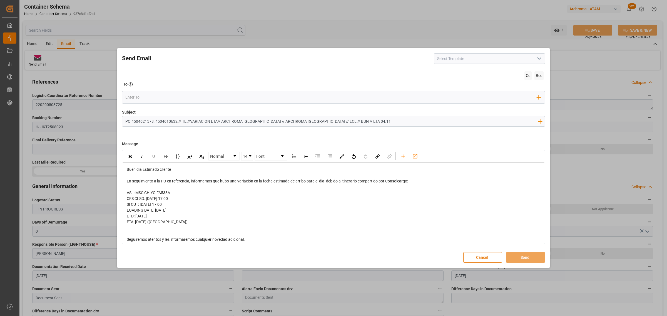
click at [158, 230] on div "rdw-editor" at bounding box center [334, 228] width 414 height 6
click at [166, 231] on div "rdw-editor" at bounding box center [334, 228] width 414 height 6
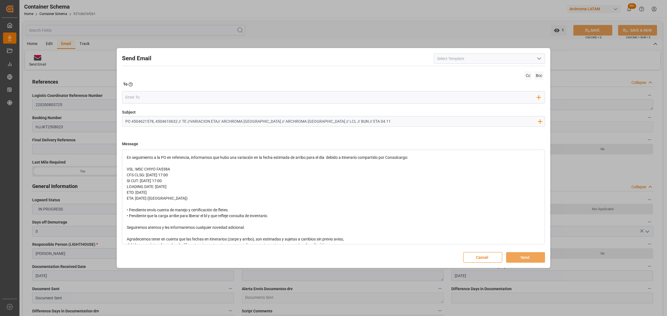
scroll to position [35, 0]
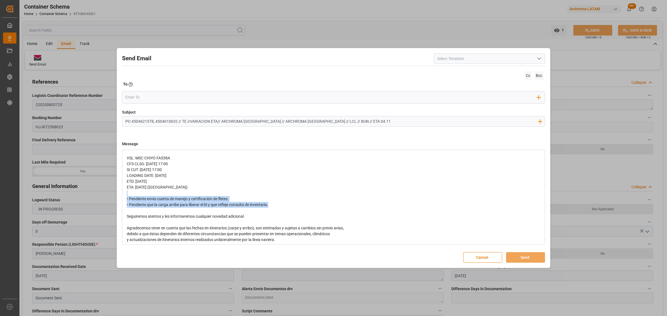
drag, startPoint x: 271, startPoint y: 206, endPoint x: 120, endPoint y: 196, distance: 151.3
click at [120, 196] on div "Send Email Cc Bcc To Enter the TO Email address Add Field to To Subject PO 4504…" at bounding box center [333, 158] width 431 height 218
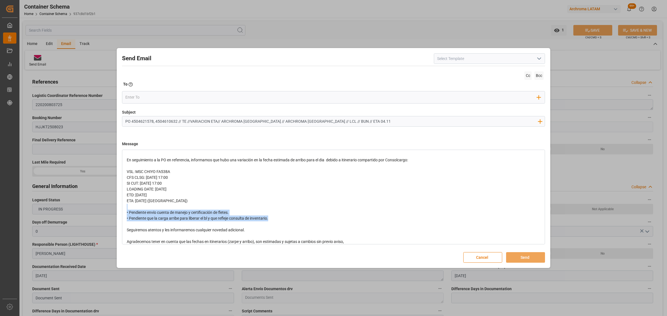
scroll to position [0, 0]
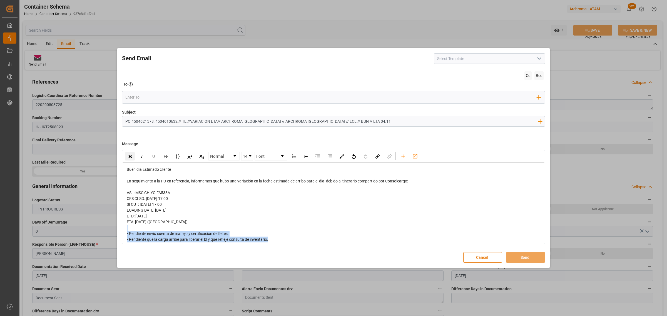
click at [133, 157] on div "rdw-inline-control" at bounding box center [130, 156] width 10 height 8
click at [171, 95] on input "email" at bounding box center [331, 97] width 412 height 8
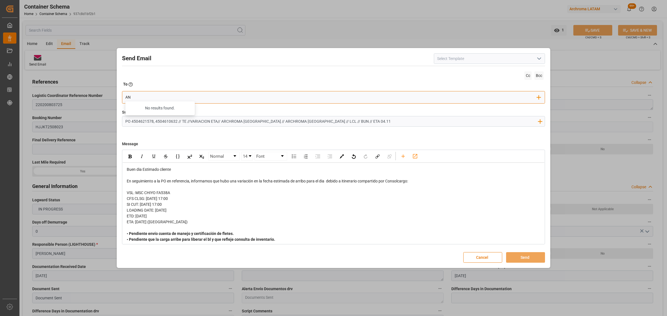
type input "A"
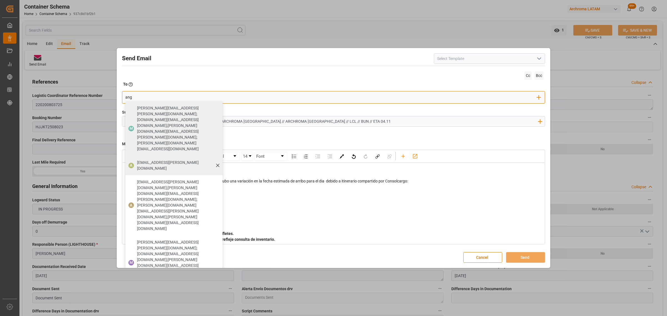
type input "ang"
click at [143, 160] on span "[EMAIL_ADDRESS][PERSON_NAME][DOMAIN_NAME]" at bounding box center [178, 166] width 82 height 12
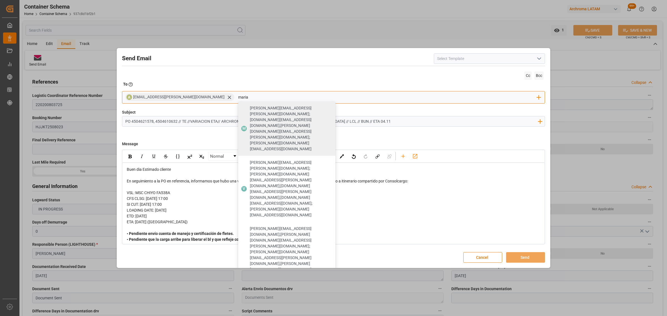
type input "maria"
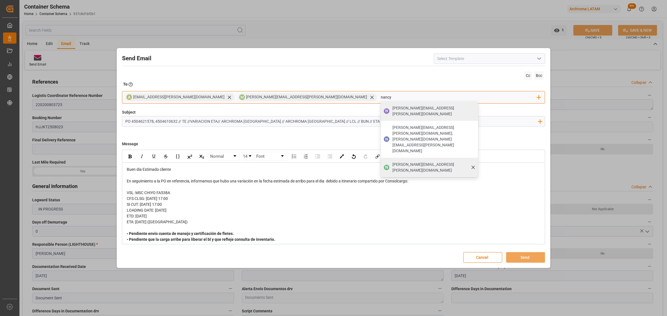
type input "nancy"
click at [391, 160] on div "[PERSON_NAME][EMAIL_ADDRESS][PERSON_NAME][DOMAIN_NAME]" at bounding box center [434, 168] width 86 height 16
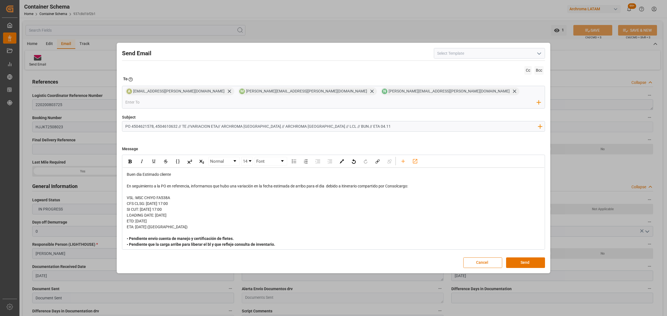
click at [327, 184] on span "En seguimiento a la PO en referencia, informamos que hubo una variación en la f…" at bounding box center [267, 186] width 281 height 4
click at [329, 184] on span "En seguimiento a la PO en referencia, informamos que hubo una variación en la f…" at bounding box center [267, 186] width 281 height 4
click at [369, 98] on input "email" at bounding box center [331, 102] width 412 height 8
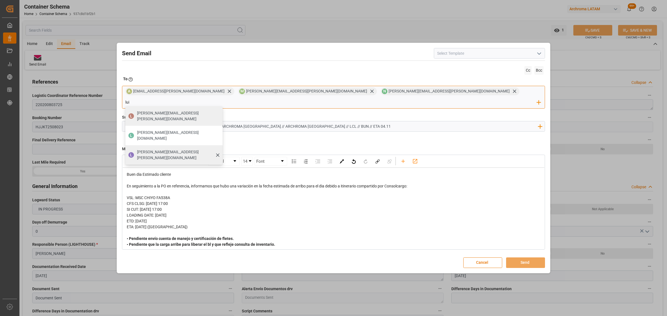
type input "lui"
click at [219, 149] on span "[PERSON_NAME][EMAIL_ADDRESS][PERSON_NAME][DOMAIN_NAME]" at bounding box center [178, 155] width 82 height 12
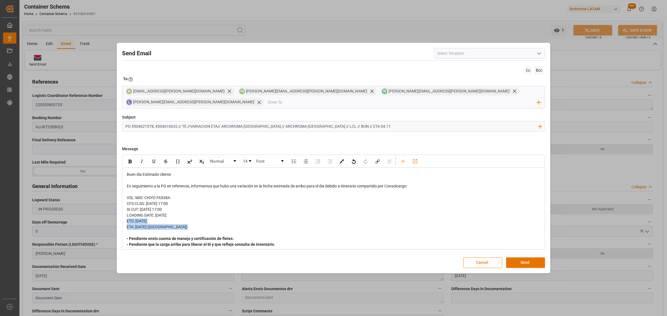
drag, startPoint x: 200, startPoint y: 223, endPoint x: 127, endPoint y: 216, distance: 73.4
click at [127, 216] on div "Buen dia Estimado cliente En seguimiento a la PO en referencia, informamos que …" at bounding box center [334, 242] width 414 height 140
click at [129, 160] on img "rdw-inline-control" at bounding box center [129, 162] width 3 height 4
click at [234, 207] on div "SI CUT: [DATE] 17:00" at bounding box center [334, 210] width 414 height 6
click at [523, 259] on button "Send" at bounding box center [525, 263] width 39 height 11
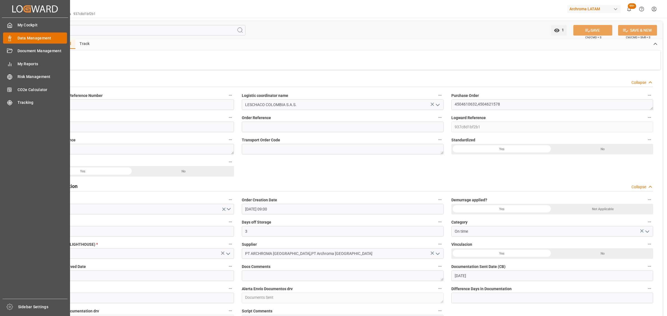
click at [14, 36] on div "Data Management Data Management" at bounding box center [35, 38] width 64 height 11
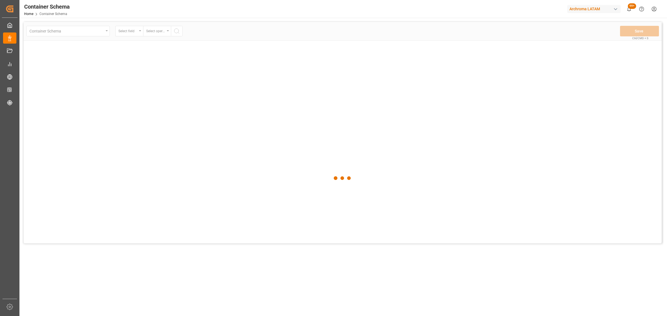
click at [107, 33] on div at bounding box center [343, 178] width 638 height 313
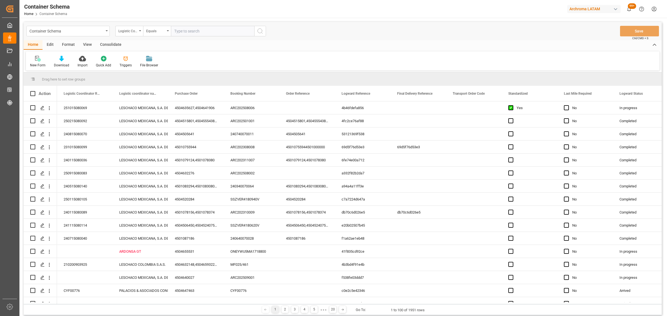
click at [106, 33] on div "Container Schema" at bounding box center [67, 31] width 83 height 11
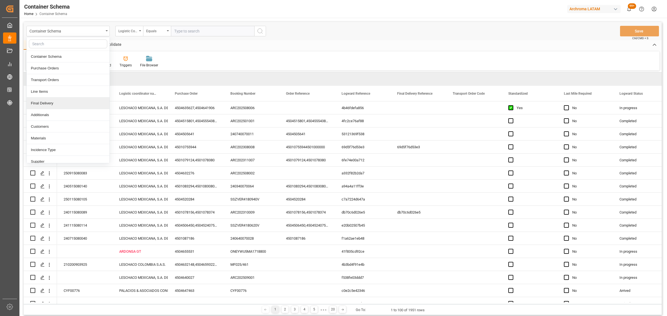
click at [52, 101] on div "Final Delivery" at bounding box center [68, 104] width 83 height 12
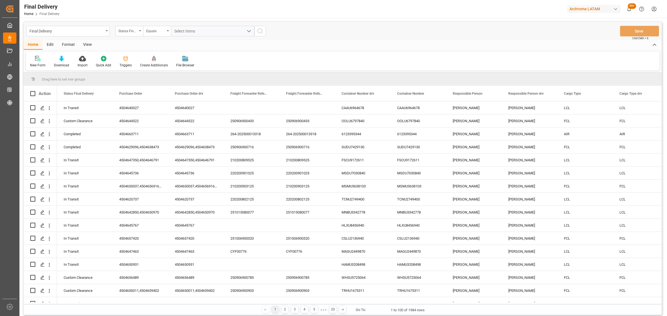
click at [130, 33] on div "Status Final Delivery" at bounding box center [127, 30] width 19 height 6
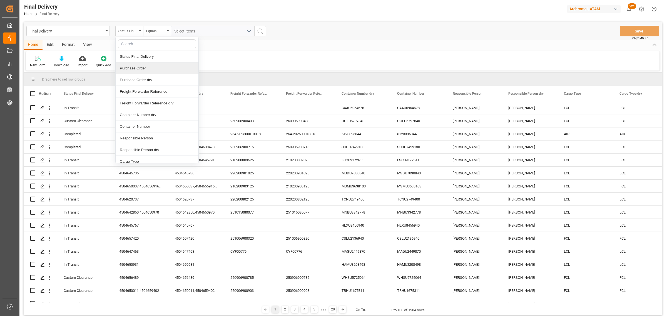
click at [151, 69] on div "Purchase Order" at bounding box center [157, 69] width 83 height 12
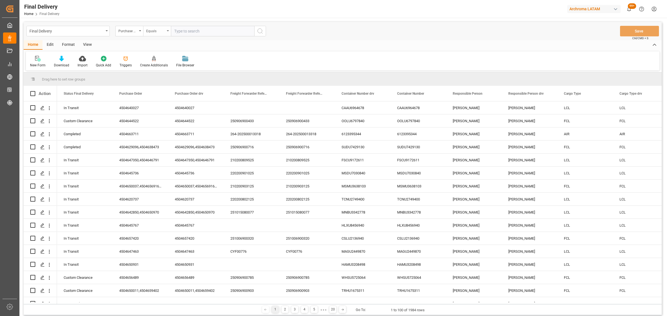
click at [158, 32] on div "Equals" at bounding box center [155, 30] width 19 height 6
click at [172, 65] on div "Fuzzy search" at bounding box center [184, 69] width 83 height 12
click at [188, 30] on input "text" at bounding box center [212, 31] width 83 height 11
paste input "4504653470,4504637763"
drag, startPoint x: 203, startPoint y: 29, endPoint x: 195, endPoint y: 29, distance: 8.1
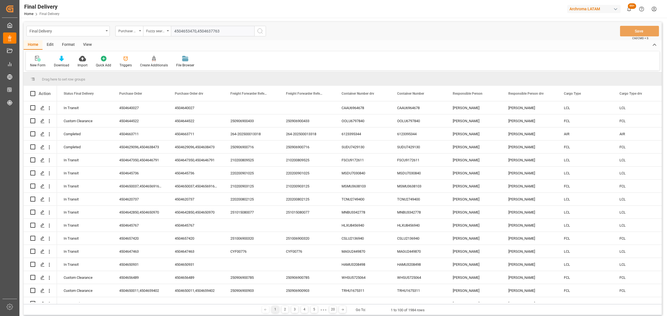
click at [195, 29] on input "4504653470,4504637763" at bounding box center [212, 31] width 83 height 11
click at [204, 30] on input "4504653470,4504637763" at bounding box center [212, 31] width 83 height 11
drag, startPoint x: 217, startPoint y: 31, endPoint x: 198, endPoint y: 32, distance: 19.2
click at [198, 32] on input "4504653470,4504637763" at bounding box center [212, 31] width 83 height 11
click at [216, 31] on input "4504653470,4504637763" at bounding box center [212, 31] width 83 height 11
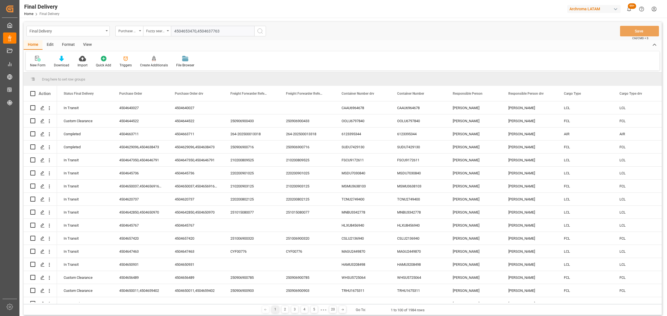
drag, startPoint x: 221, startPoint y: 31, endPoint x: 196, endPoint y: 31, distance: 25.0
click at [196, 31] on input "4504653470,4504637763" at bounding box center [212, 31] width 83 height 11
type input "4504653470"
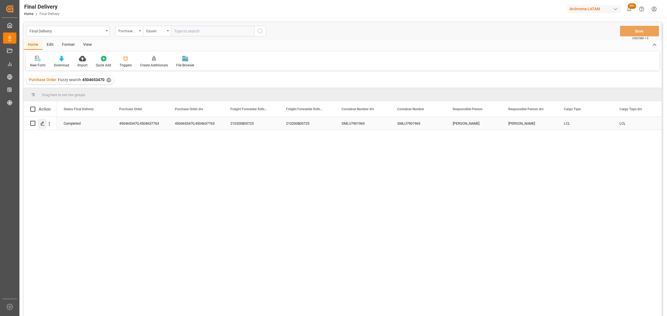
click at [42, 124] on icon "Press SPACE to select this row." at bounding box center [42, 123] width 4 height 4
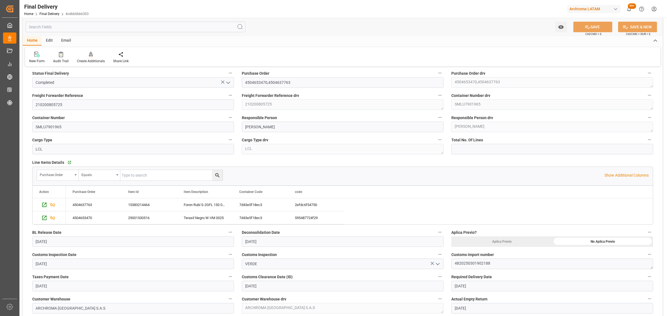
scroll to position [174, 0]
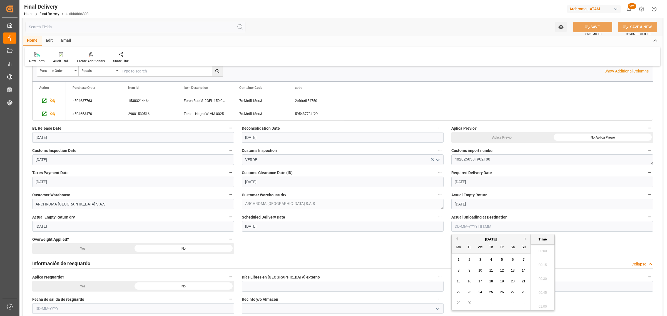
click at [485, 226] on input "text" at bounding box center [552, 226] width 202 height 11
click at [474, 301] on div "29 30 1 2 3 4 5" at bounding box center [491, 303] width 76 height 11
click at [489, 291] on span "25" at bounding box center [491, 292] width 4 height 4
click at [550, 277] on li "10:30" at bounding box center [543, 278] width 24 height 14
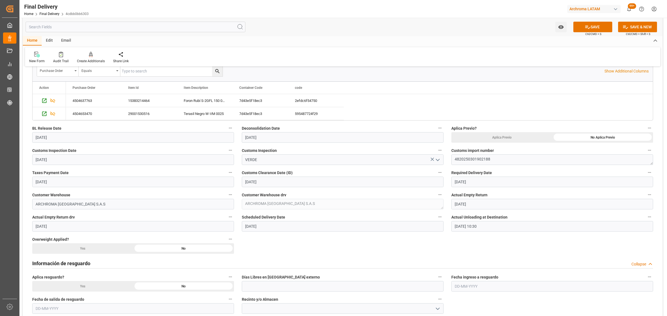
click at [505, 224] on input "[DATE] 10:30" at bounding box center [552, 226] width 202 height 11
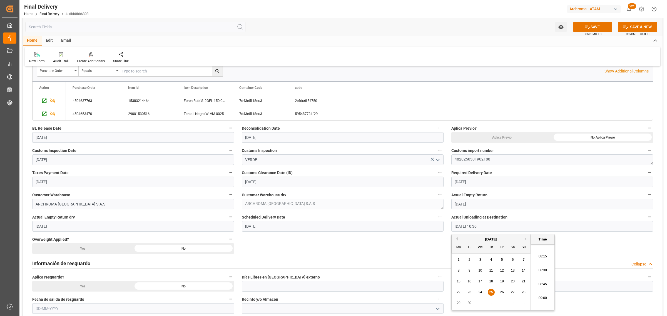
scroll to position [419, 0]
click at [547, 276] on li "08:00" at bounding box center [543, 278] width 24 height 14
type input "[DATE] 08:00"
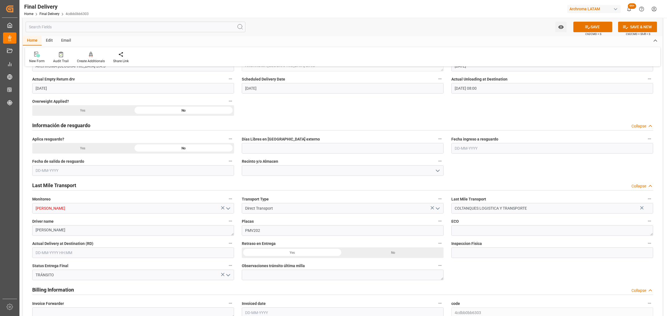
scroll to position [313, 0]
click at [389, 256] on div "No" at bounding box center [393, 252] width 101 height 11
click at [229, 277] on icon "open menu" at bounding box center [228, 274] width 7 height 7
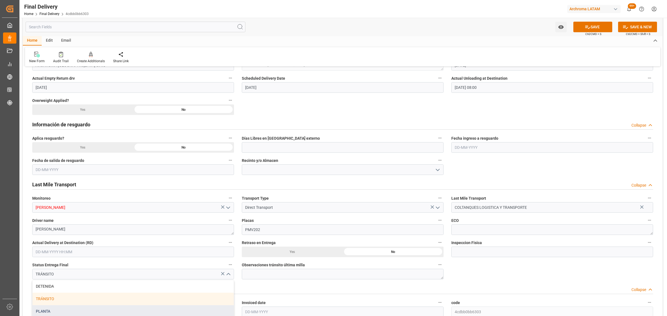
click at [68, 311] on div "PLANTA" at bounding box center [133, 312] width 201 height 13
type input "PLANTA"
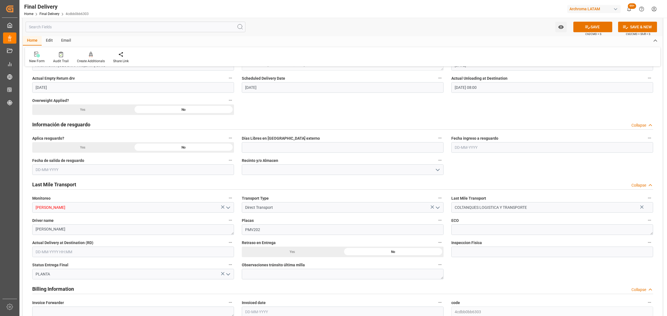
click at [112, 251] on input "text" at bounding box center [133, 252] width 202 height 11
click at [71, 225] on span "25" at bounding box center [72, 224] width 4 height 4
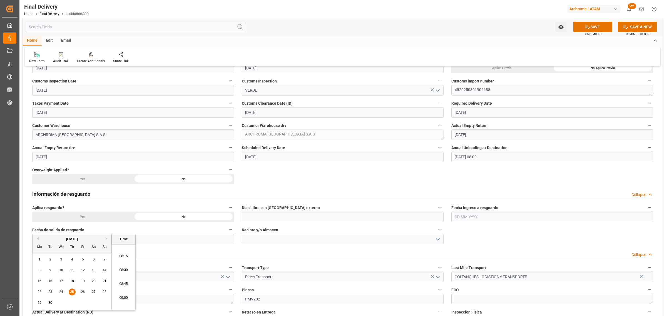
scroll to position [419, 0]
click at [126, 276] on li "08:00" at bounding box center [124, 277] width 24 height 14
type input "[DATE] 08:00"
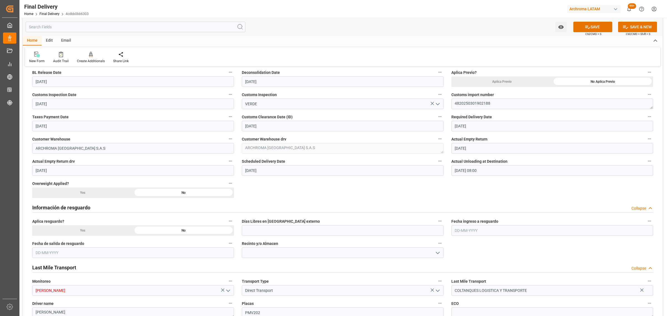
scroll to position [208, 0]
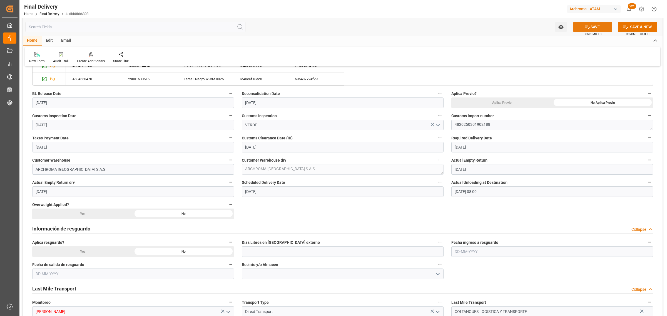
click at [592, 24] on button "SAVE" at bounding box center [592, 27] width 39 height 11
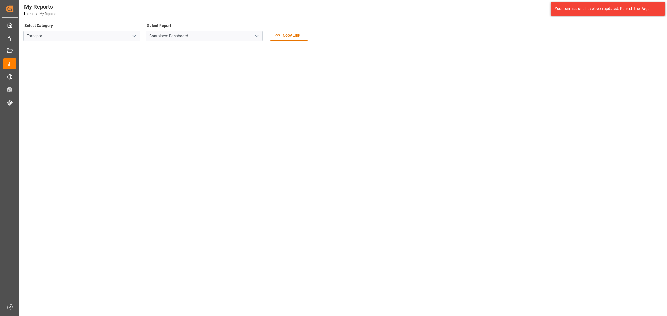
scroll to position [35, 0]
